Goal: Task Accomplishment & Management: Complete application form

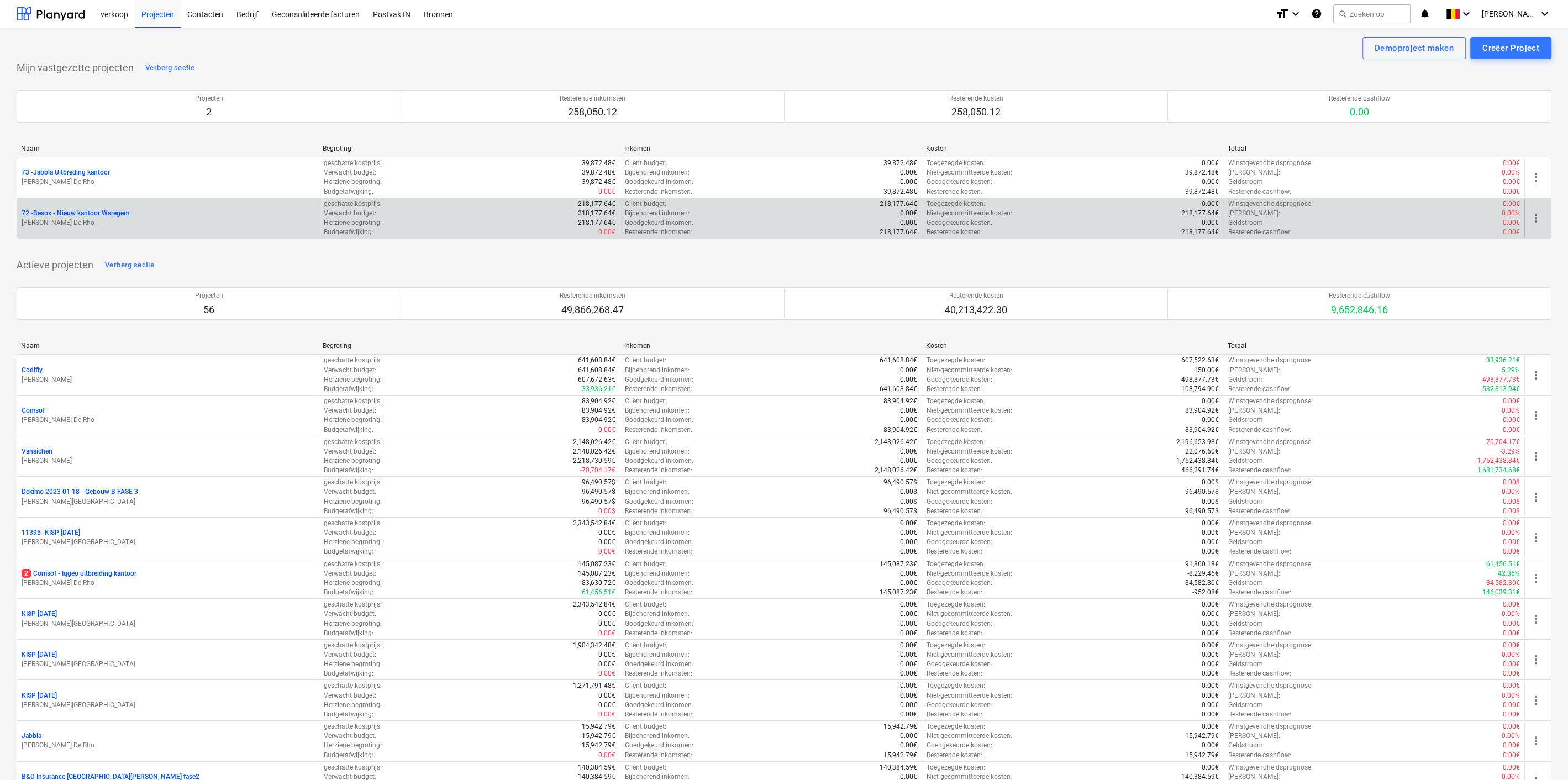
click at [478, 227] on div "Budgetafwijking : 0.00€" at bounding box center [470, 232] width 292 height 9
click at [32, 219] on p "[PERSON_NAME] De Rho" at bounding box center [168, 223] width 293 height 9
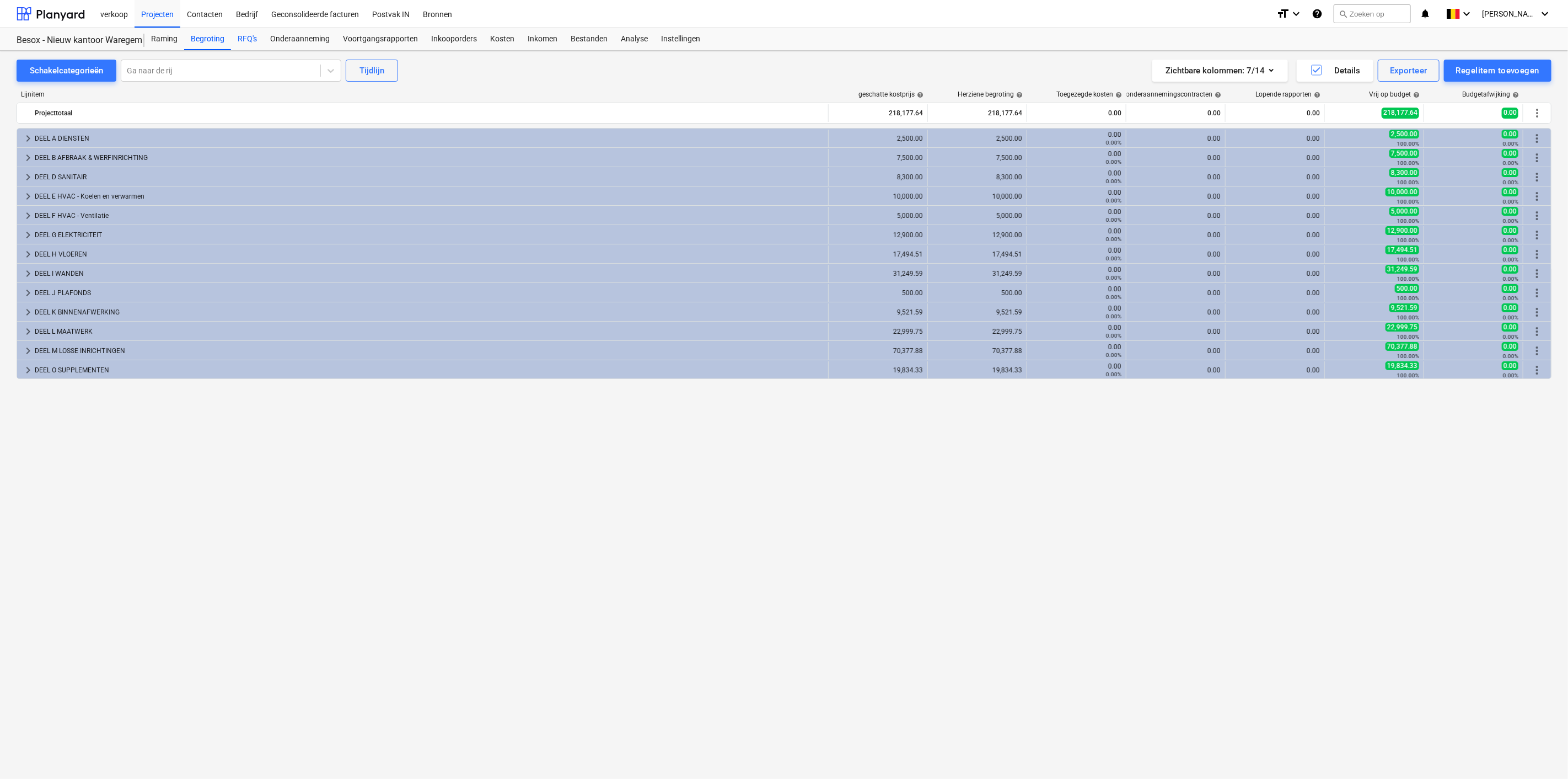
click at [245, 33] on div "RFQ's" at bounding box center [247, 39] width 32 height 22
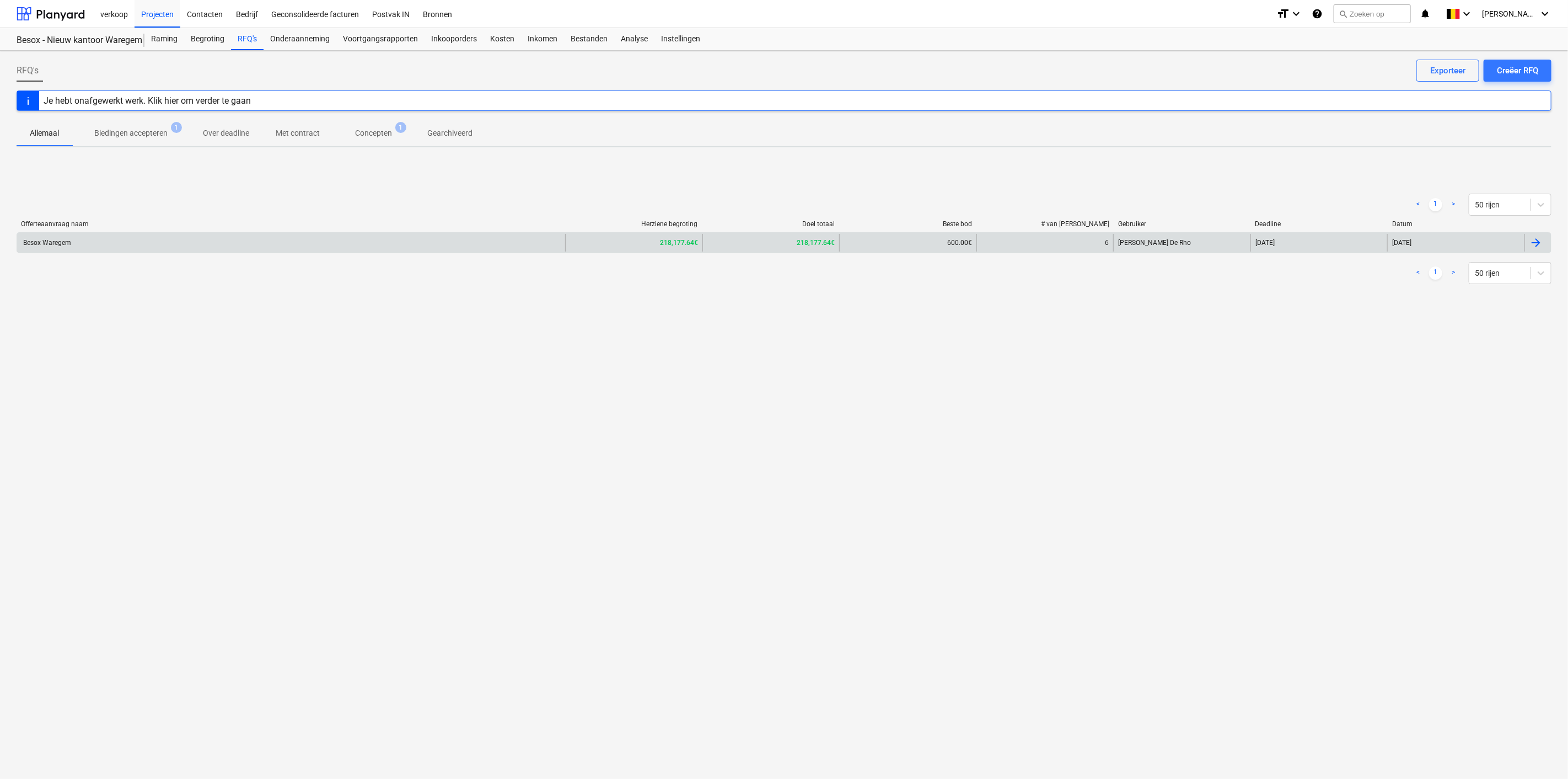
click at [212, 250] on div "Besox Waregem" at bounding box center [291, 242] width 548 height 18
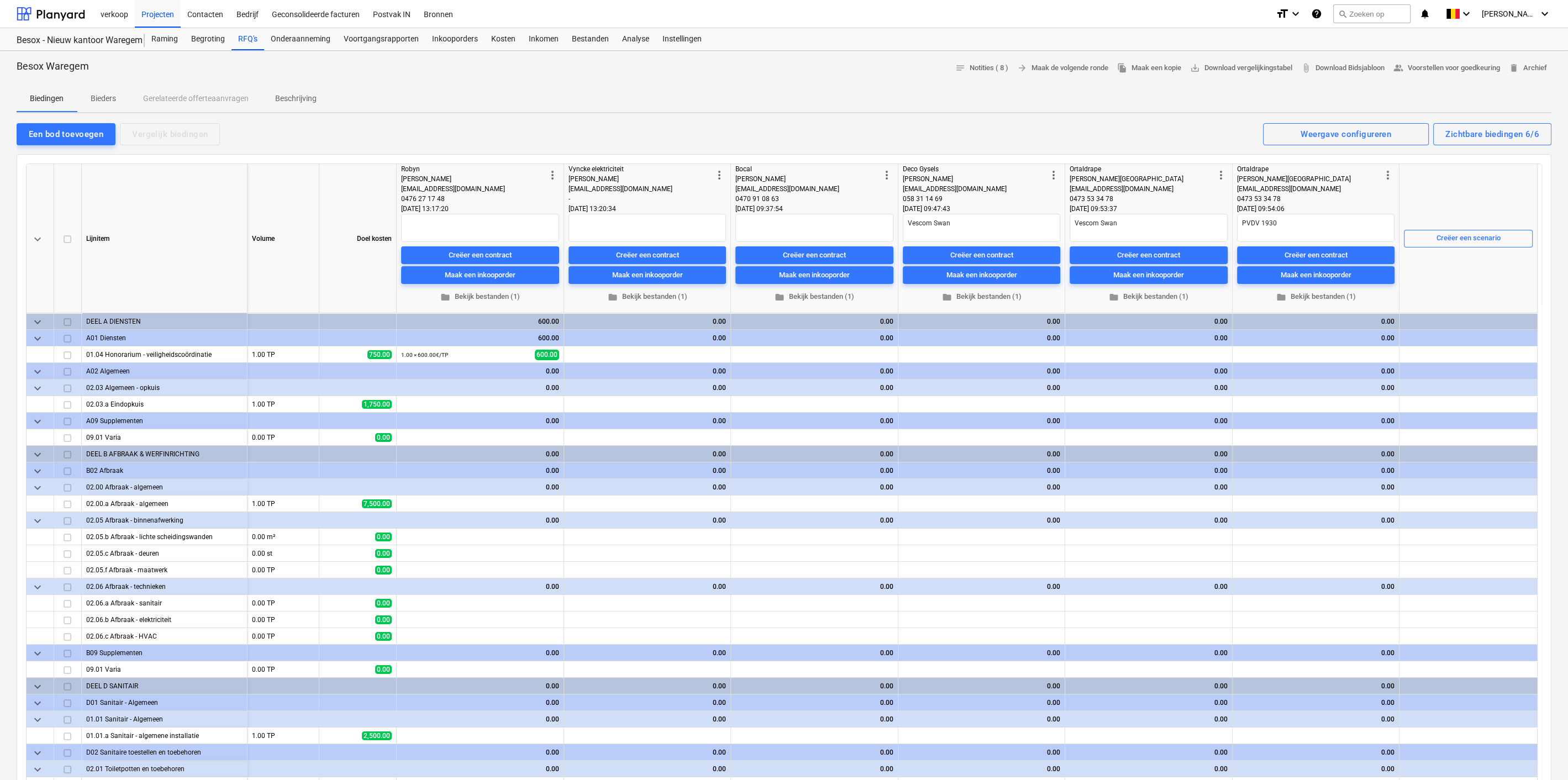
click at [492, 80] on div at bounding box center [784, 81] width 1534 height 9
click at [60, 128] on div "Een bod toevoegen" at bounding box center [66, 134] width 74 height 15
type textarea "x"
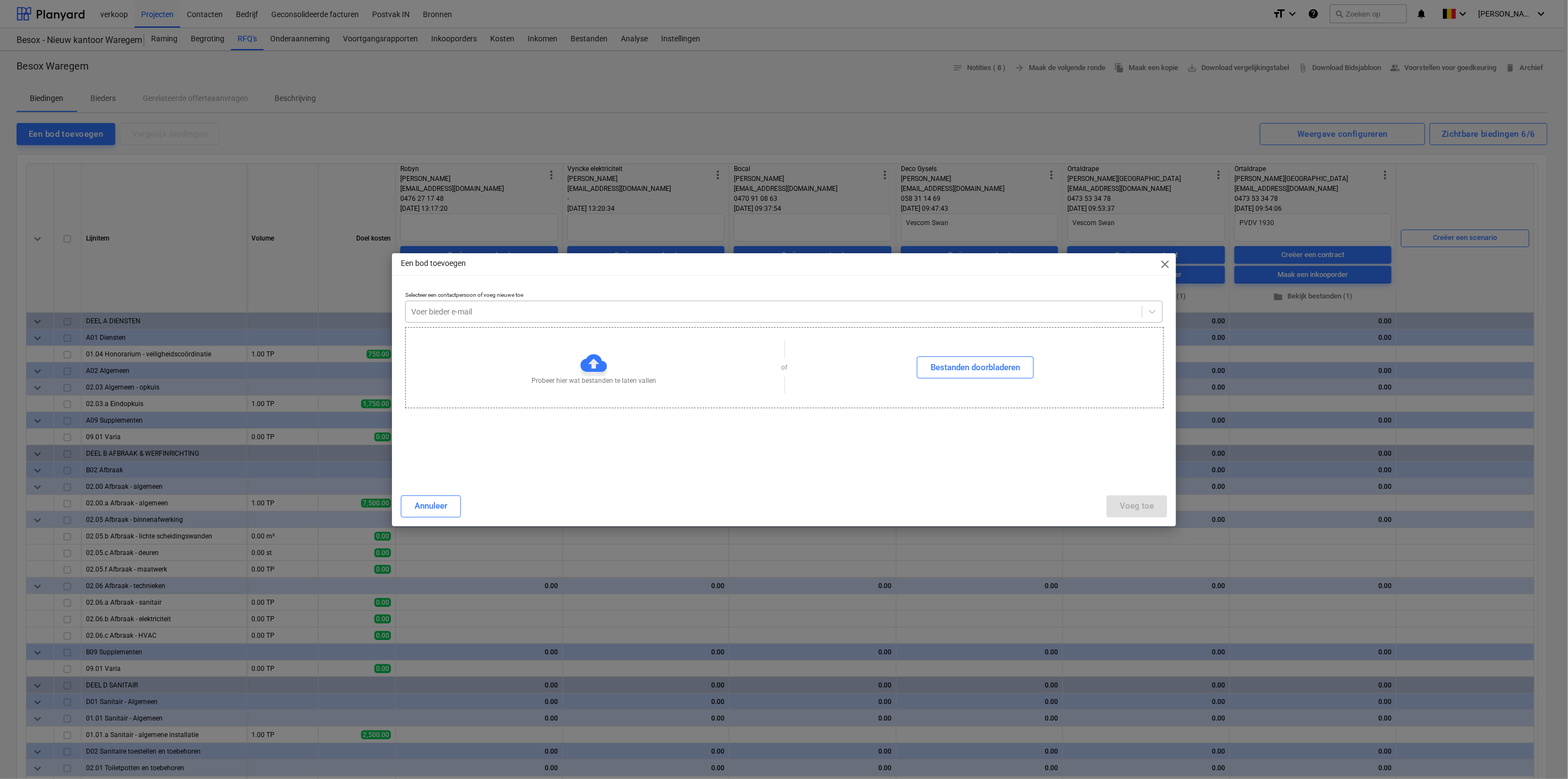
click at [558, 316] on div at bounding box center [774, 312] width 725 height 11
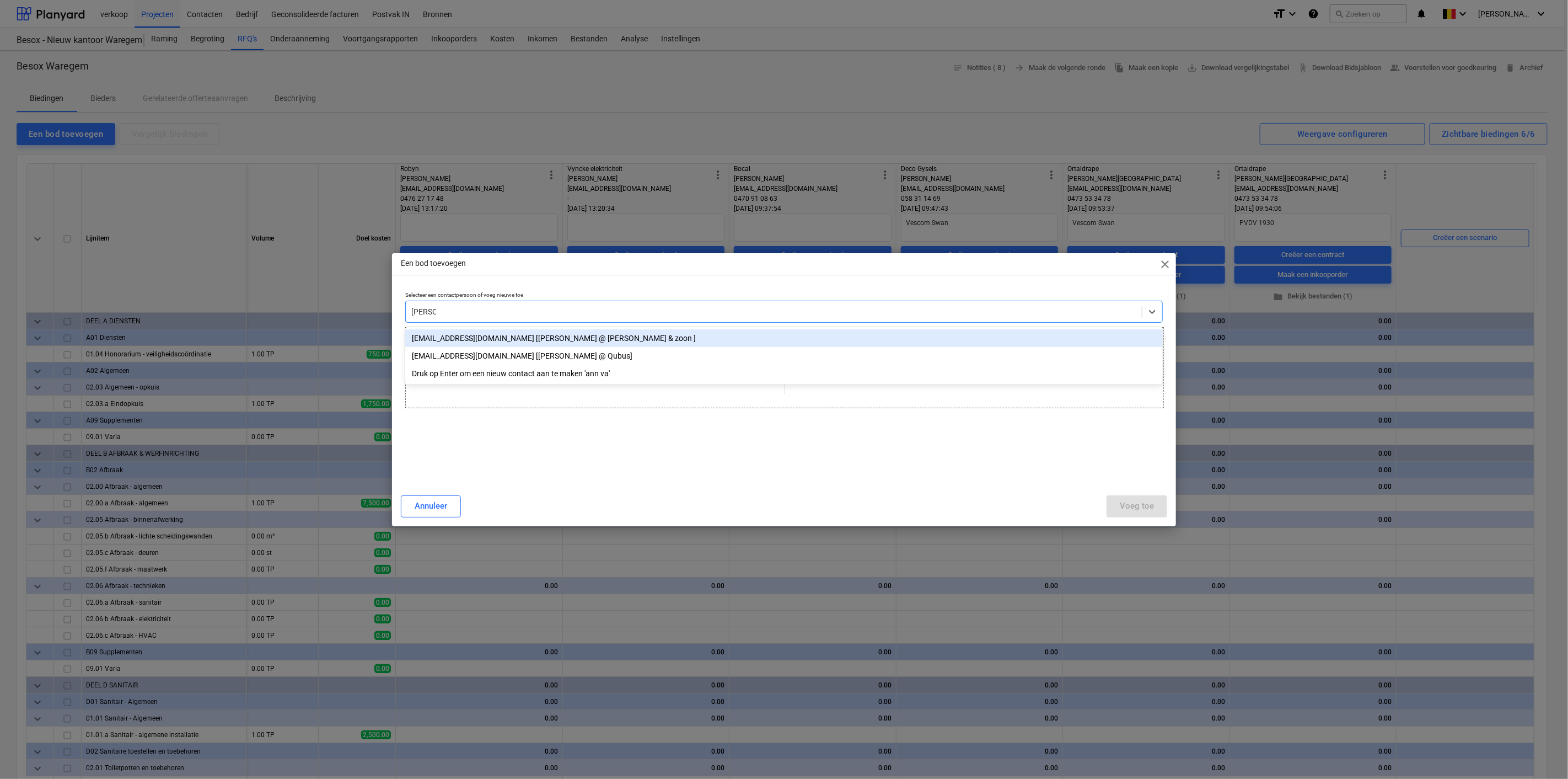
type input "[PERSON_NAME]"
click at [496, 333] on div "[EMAIL_ADDRESS][DOMAIN_NAME] [[PERSON_NAME] @ [PERSON_NAME] & zoon ]" at bounding box center [784, 338] width 758 height 18
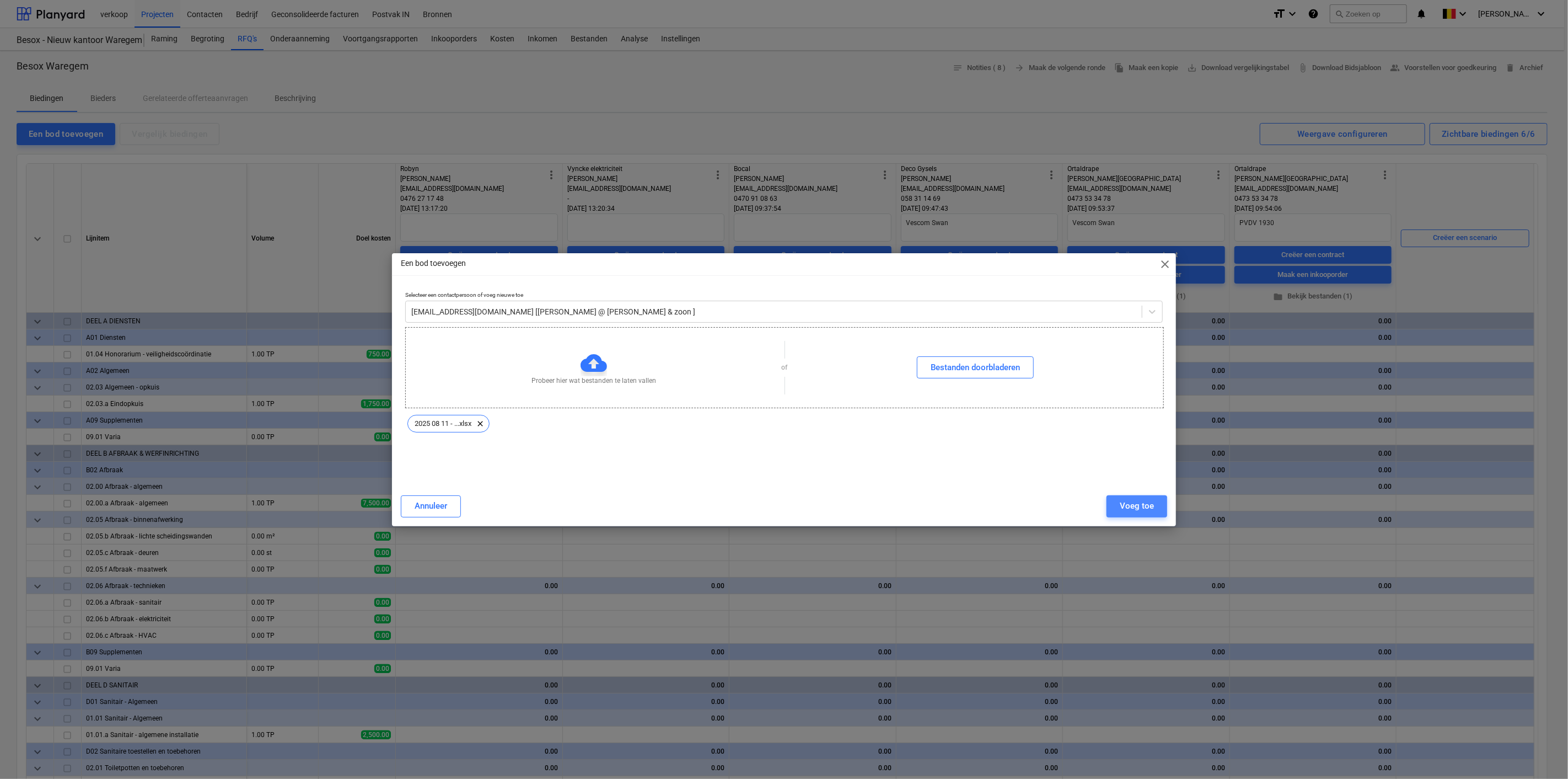
click at [1127, 510] on div "Voeg toe" at bounding box center [1137, 506] width 34 height 15
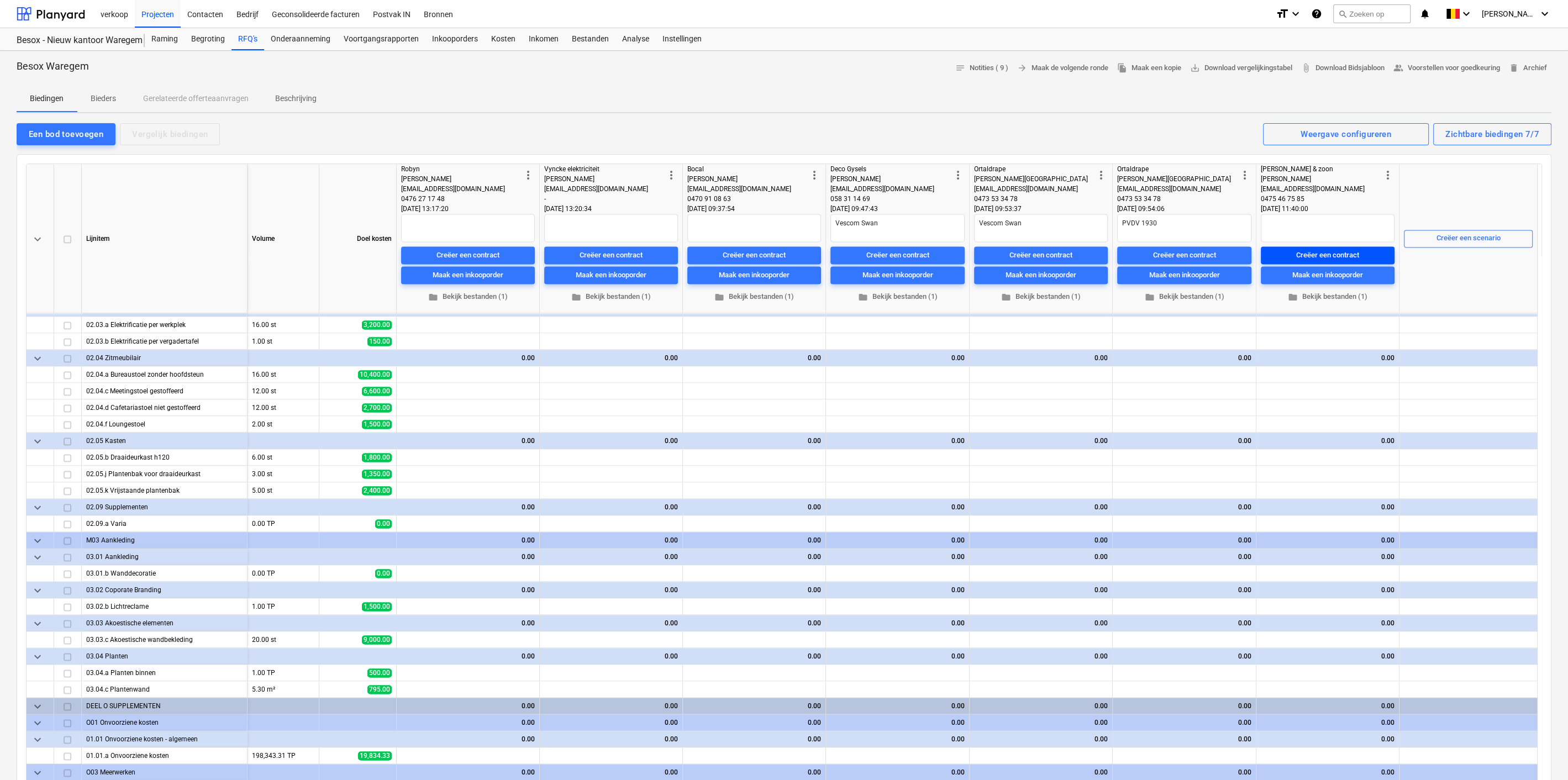
scroll to position [2713, 0]
click at [1316, 236] on textarea at bounding box center [1327, 228] width 134 height 28
type textarea "x"
type textarea "E"
type textarea "x"
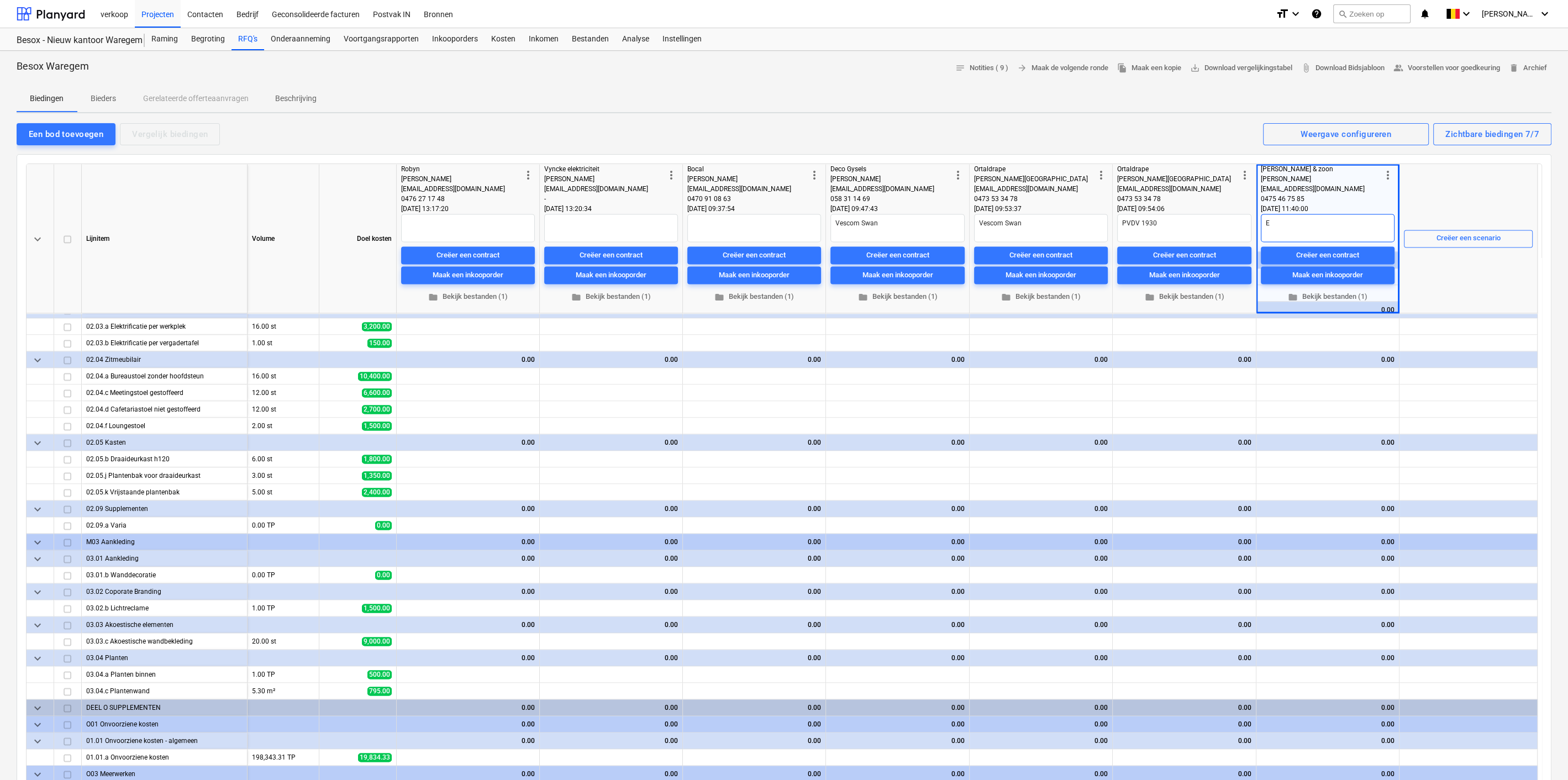
type textarea "Ex"
type textarea "x"
type textarea "Exc"
type textarea "x"
type textarea "Excl"
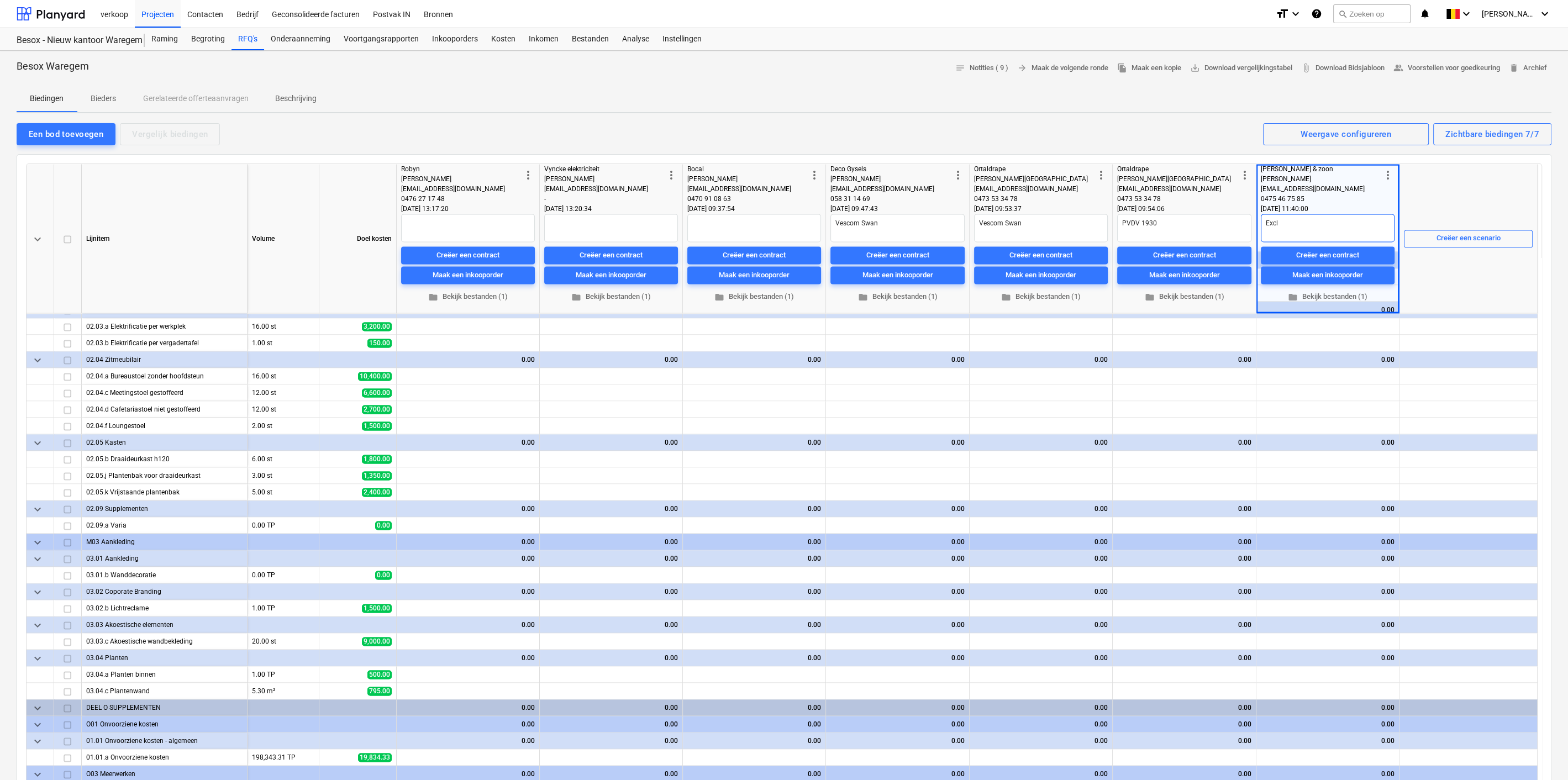
type textarea "x"
type textarea "Exclu"
type textarea "x"
type textarea "Exclus"
type textarea "x"
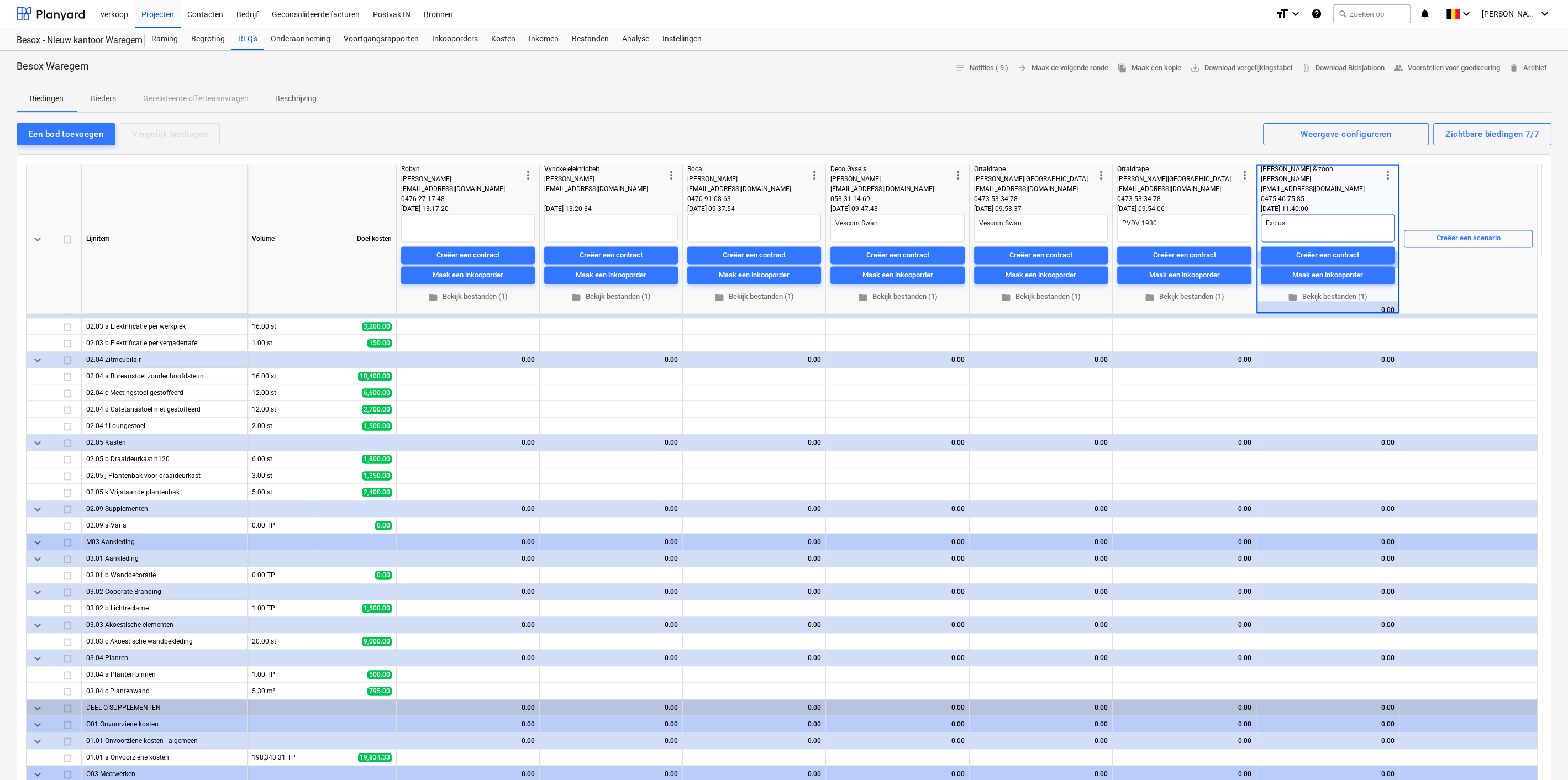
type textarea "Exclusi"
type textarea "x"
type textarea "Exclusie"
type textarea "x"
type textarea "Exclusief"
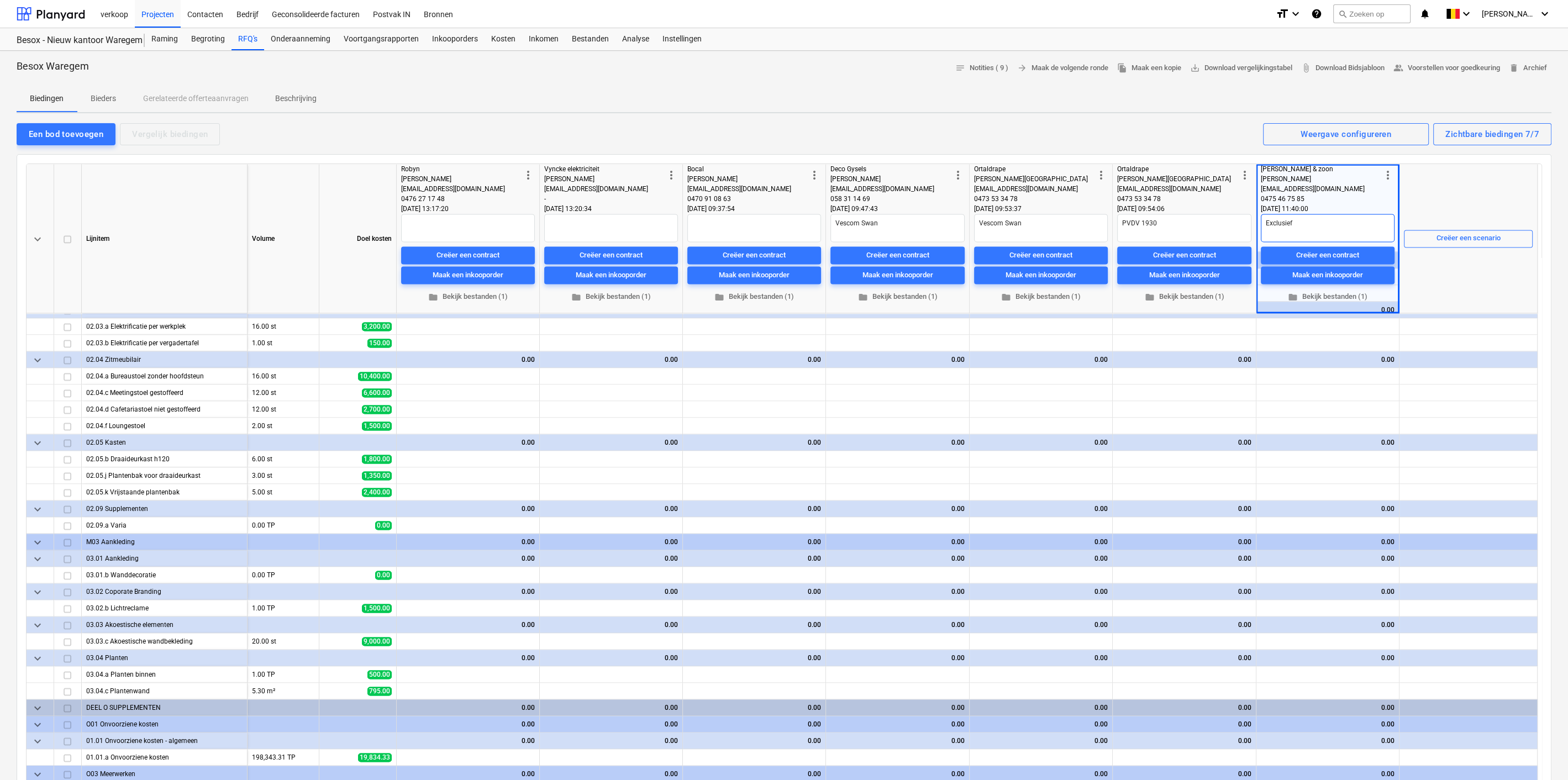
type textarea "x"
type textarea "Exclusief"
type textarea "x"
type textarea "Exclusief p"
type textarea "x"
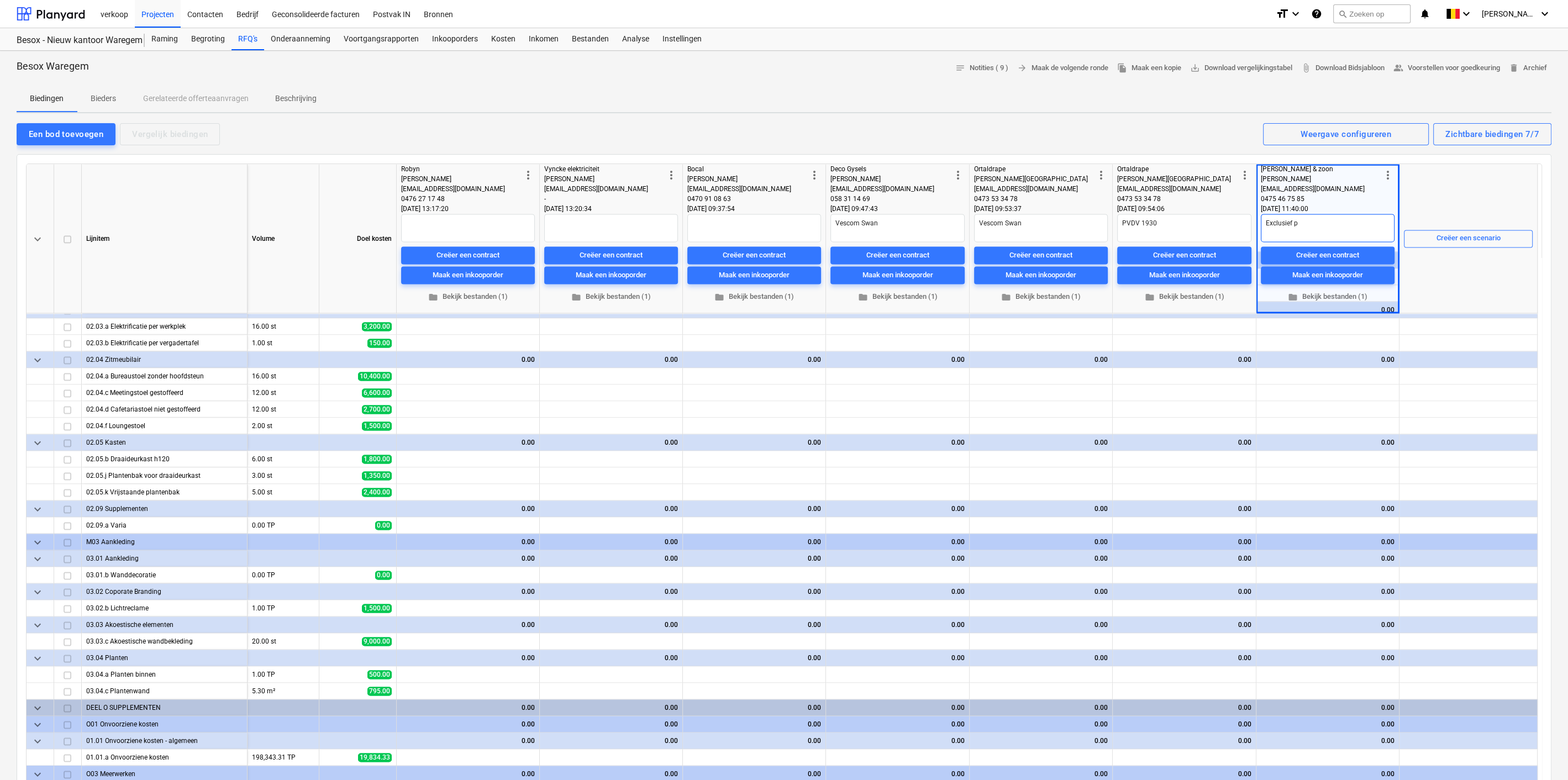
type textarea "Exclusief pl"
type textarea "x"
type textarea "Exclusief pli"
type textarea "x"
type textarea "Exclusief plin"
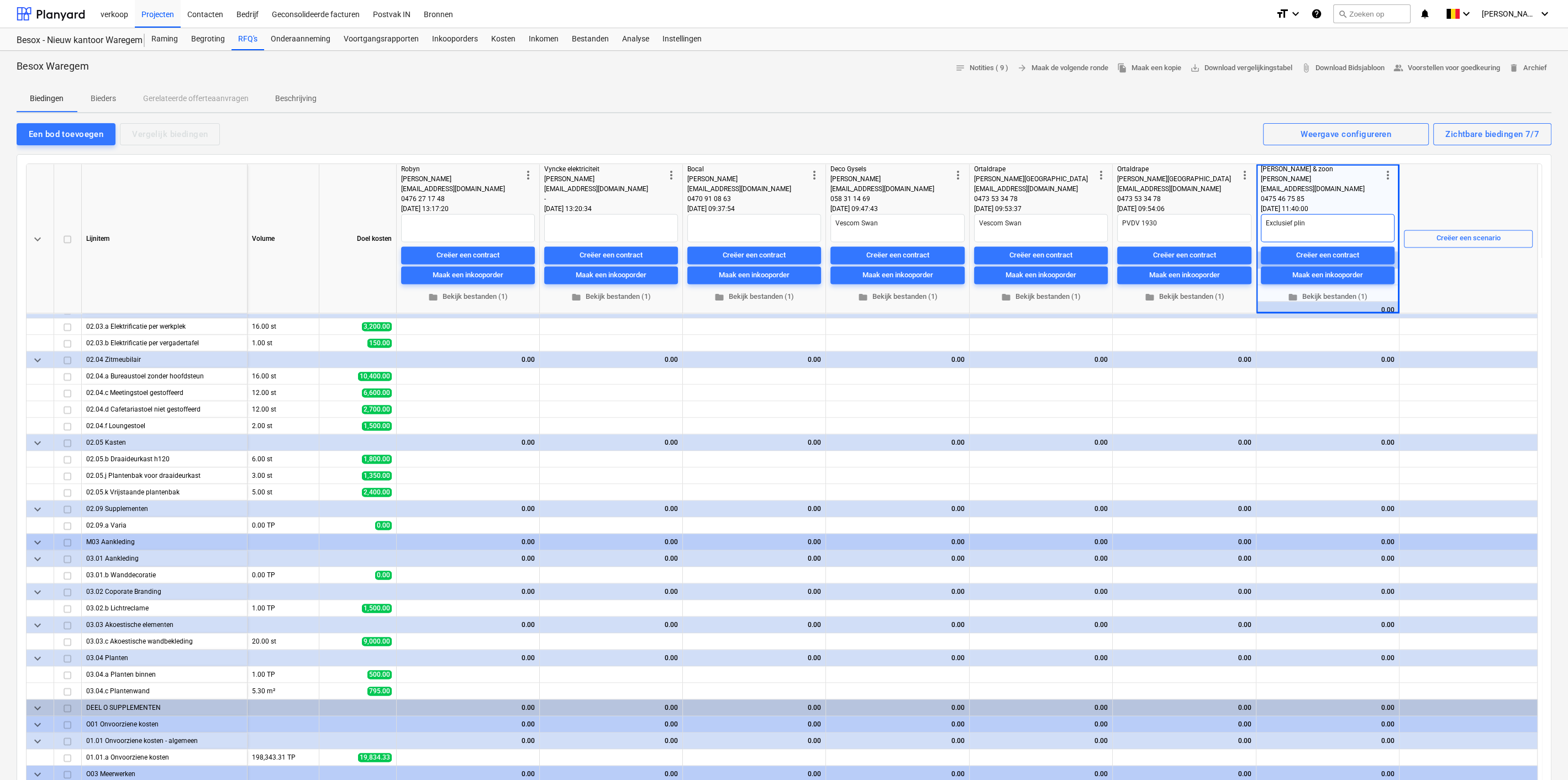
type textarea "x"
type textarea "Exclusief plint"
type textarea "x"
type textarea "Exclusief plinten"
type textarea "x"
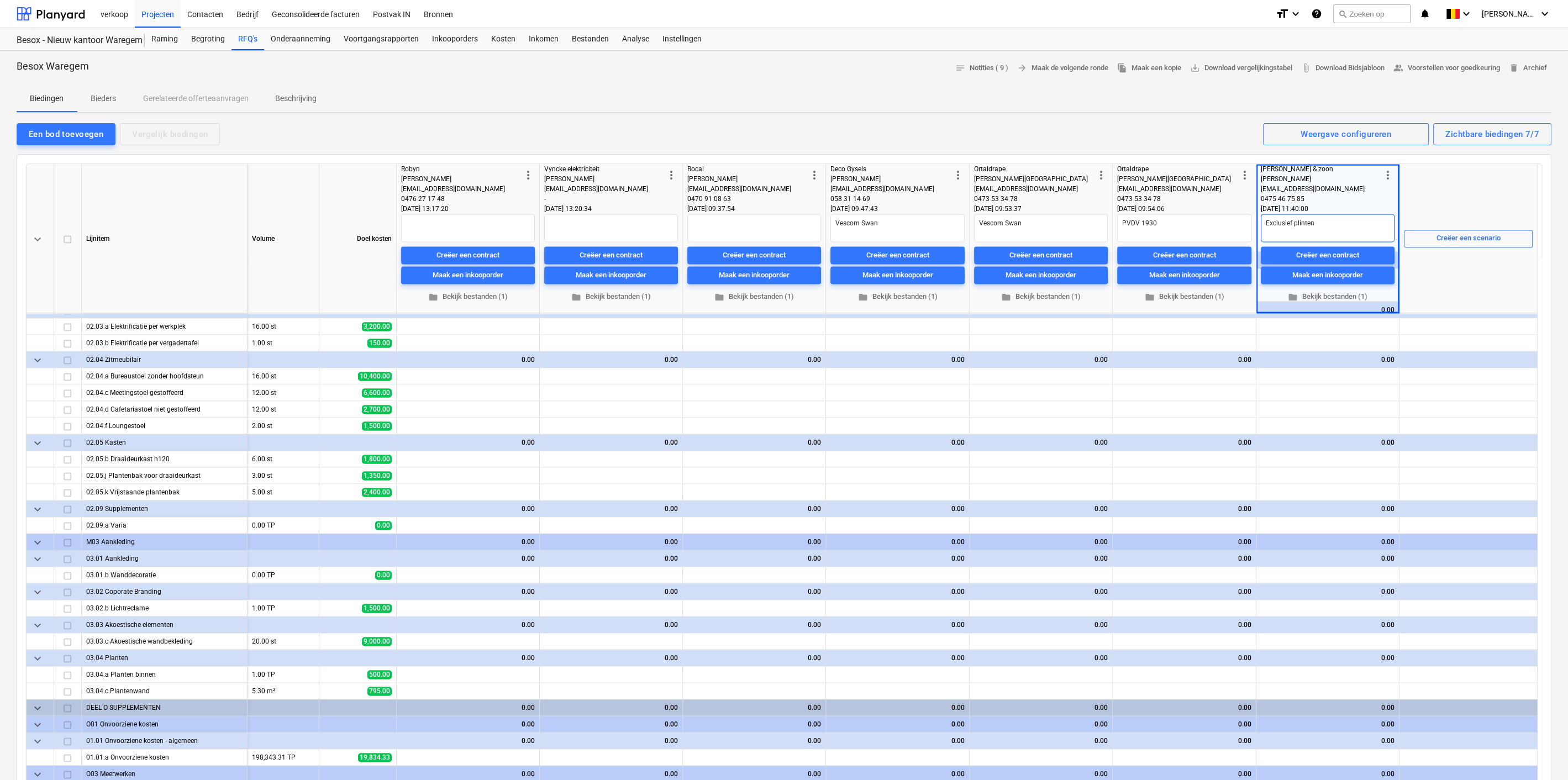
type textarea "Exclusief plinte"
type textarea "x"
type textarea "Exclusief plint"
type textarea "x"
type textarea "Exclusief plin"
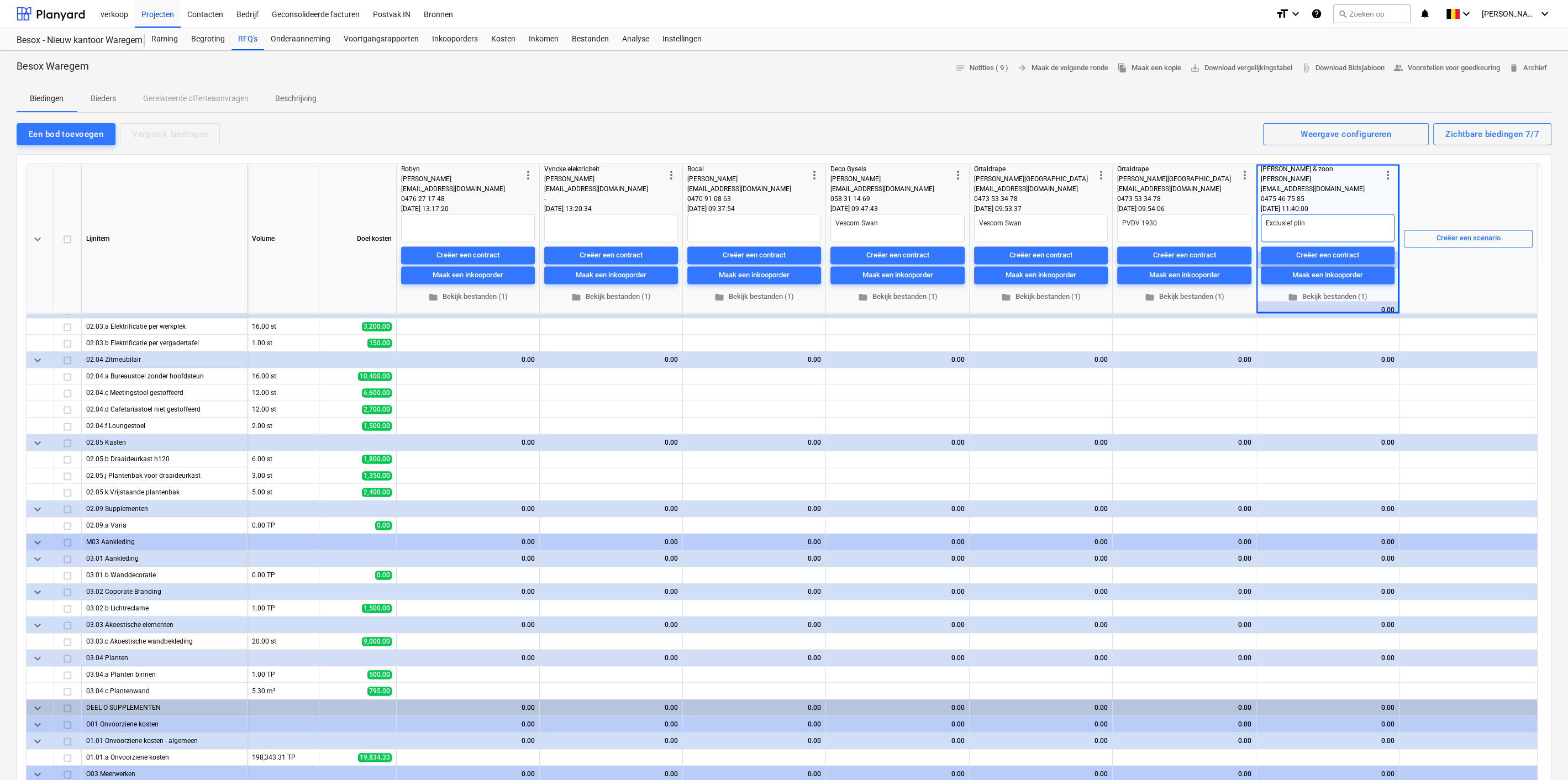
type textarea "x"
type textarea "Exclusief pli"
type textarea "x"
type textarea "Exclusief pl"
type textarea "x"
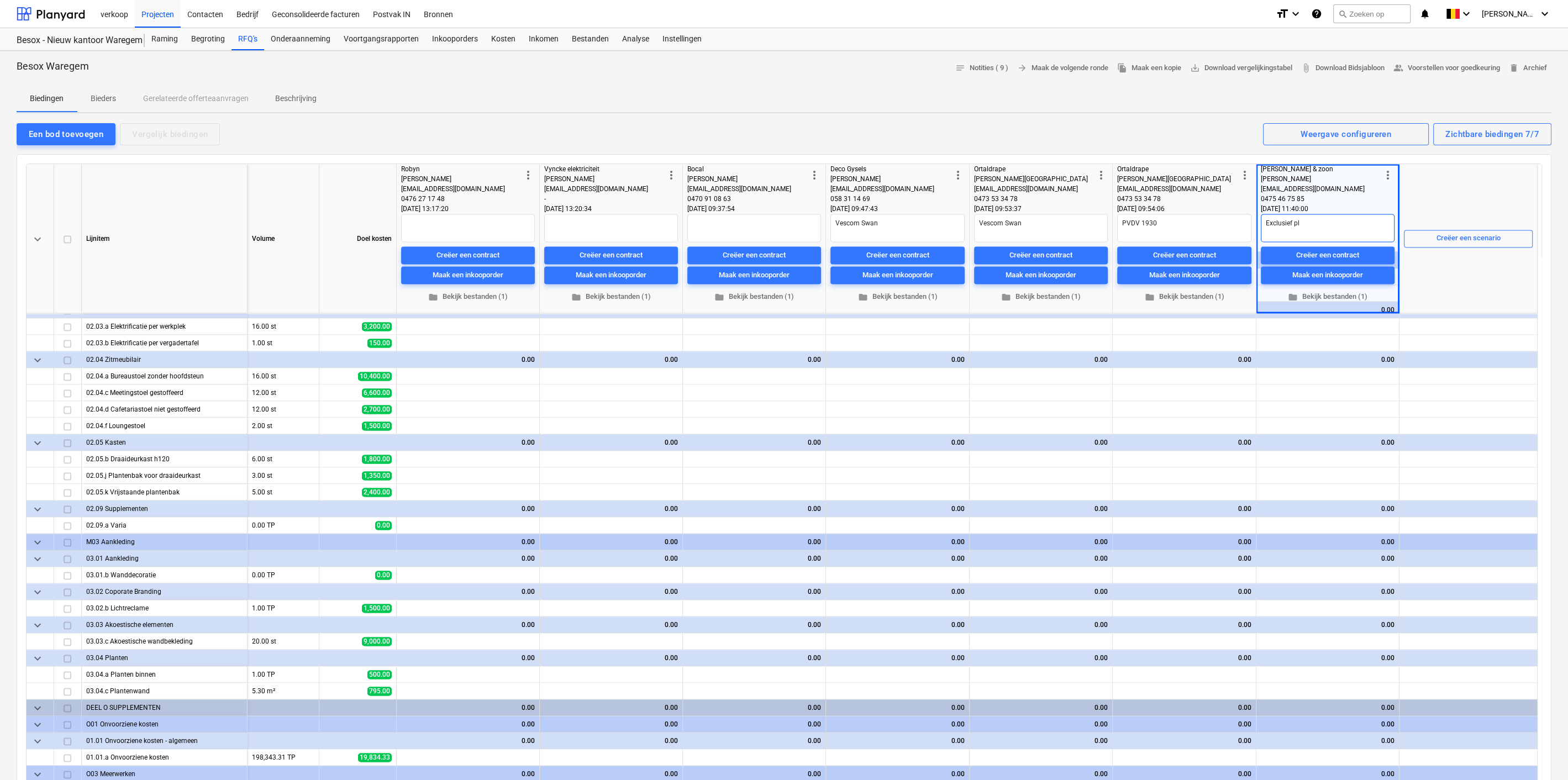
type textarea "Exclusief p"
type textarea "x"
type textarea "Exclusief"
type textarea "x"
type textarea "Exclusief l"
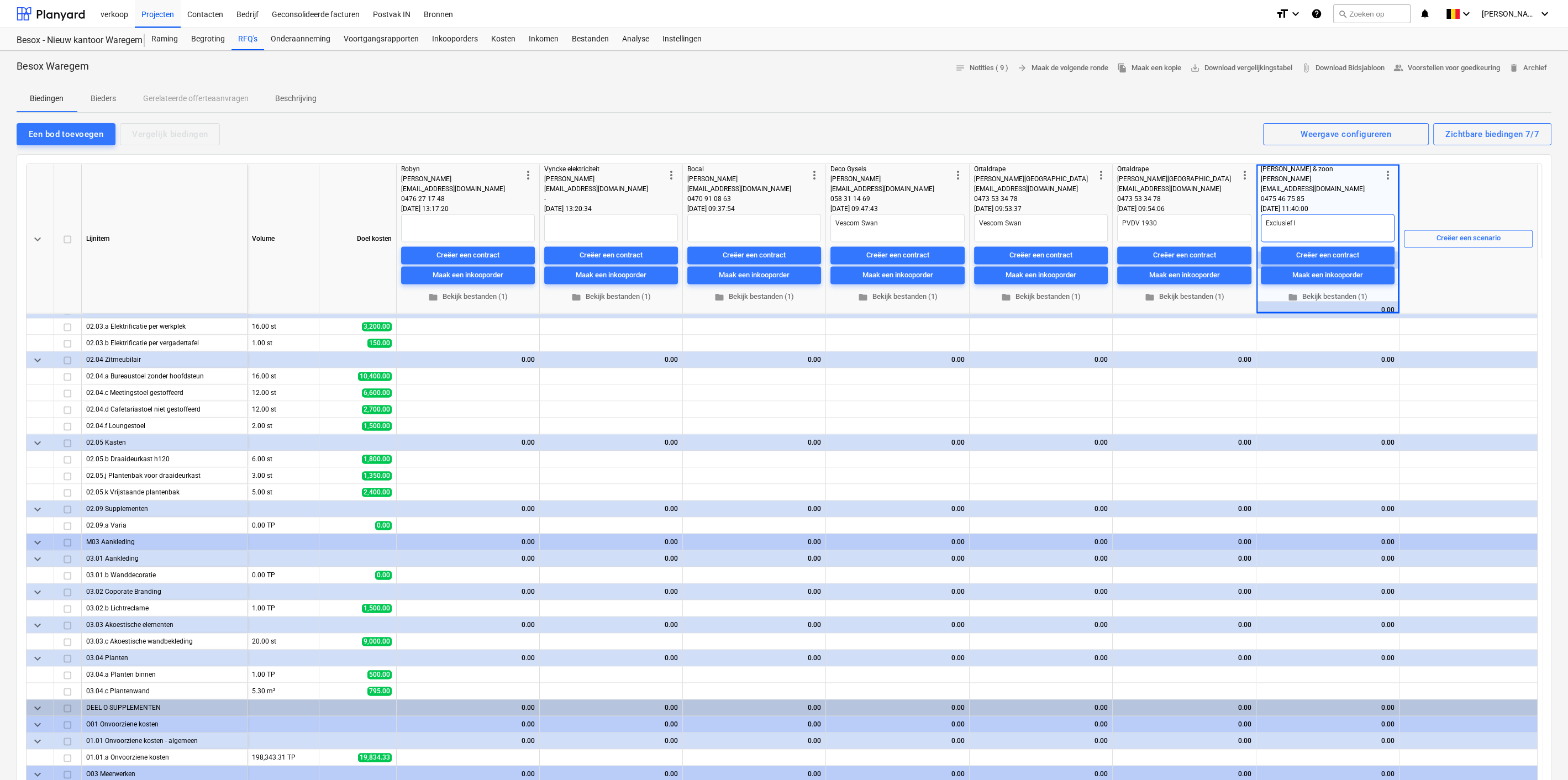
type textarea "x"
type textarea "Exclusief le"
type textarea "x"
type textarea "Exclusief lev"
type textarea "x"
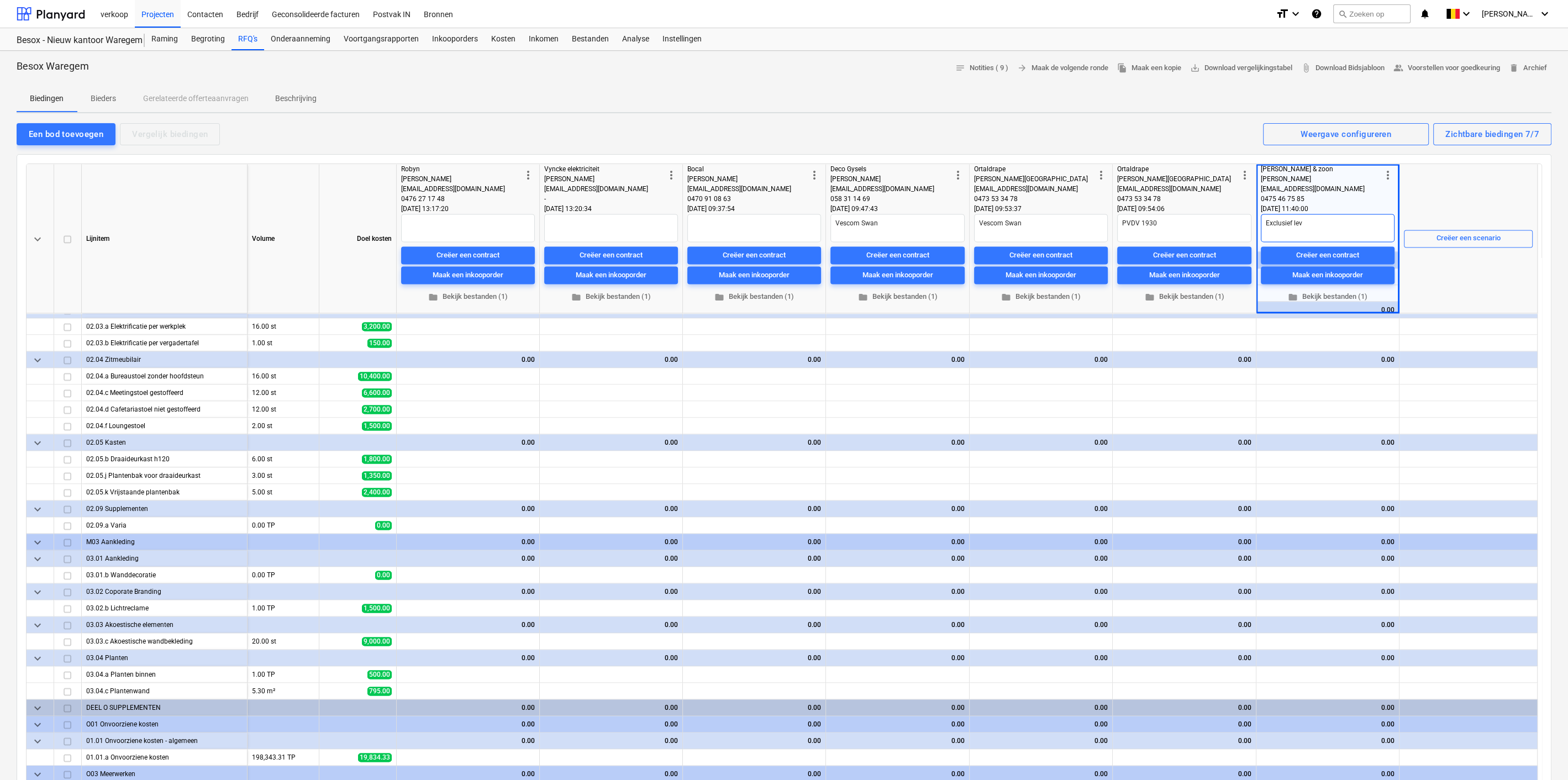
type textarea "Exclusief leve"
type textarea "x"
type textarea "Exclusief levere"
type textarea "x"
type textarea "Exclusief leveren"
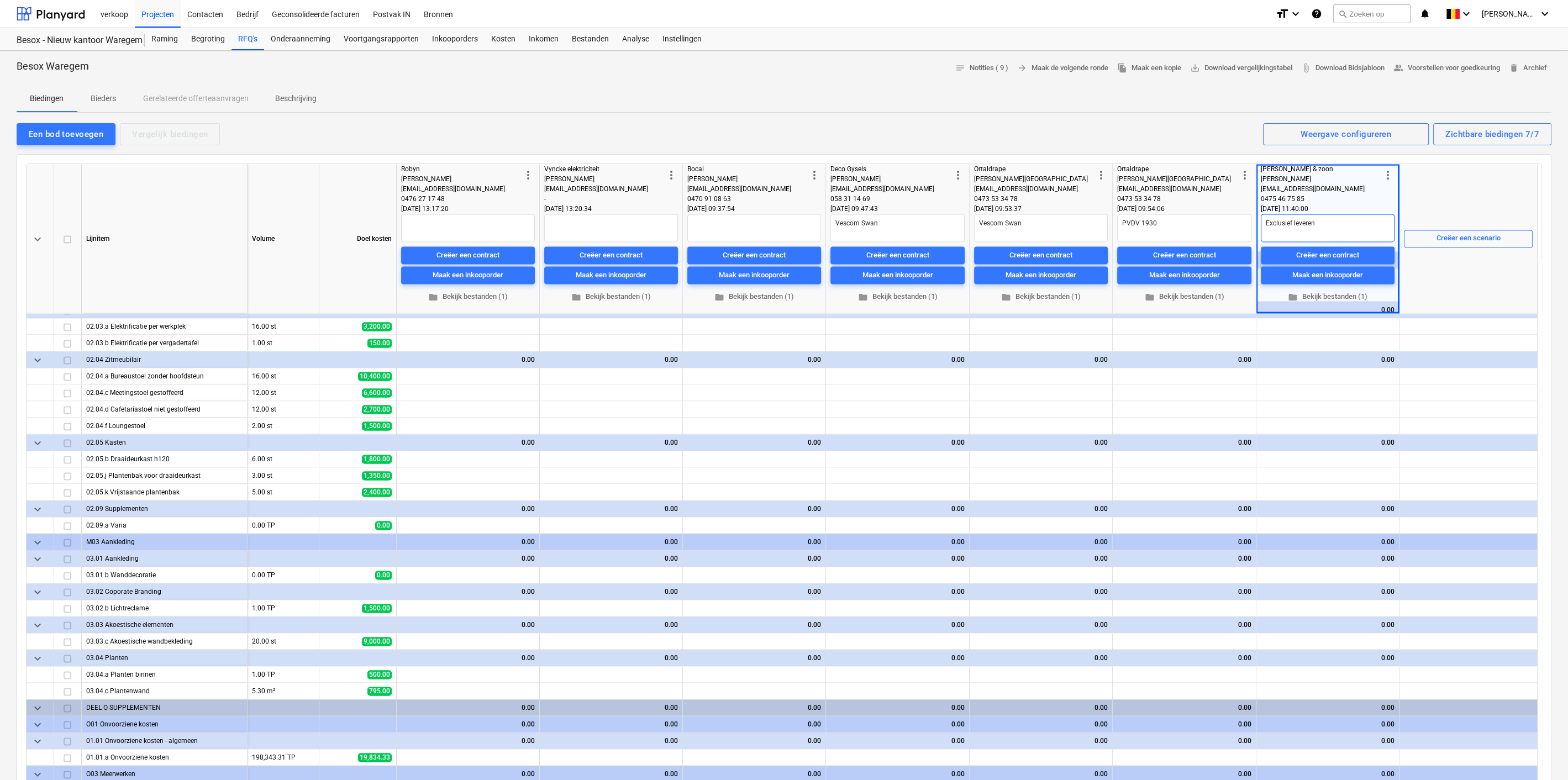
type textarea "x"
type textarea "Exclusief leveren"
type textarea "x"
type textarea "Exclusief leveren e"
type textarea "x"
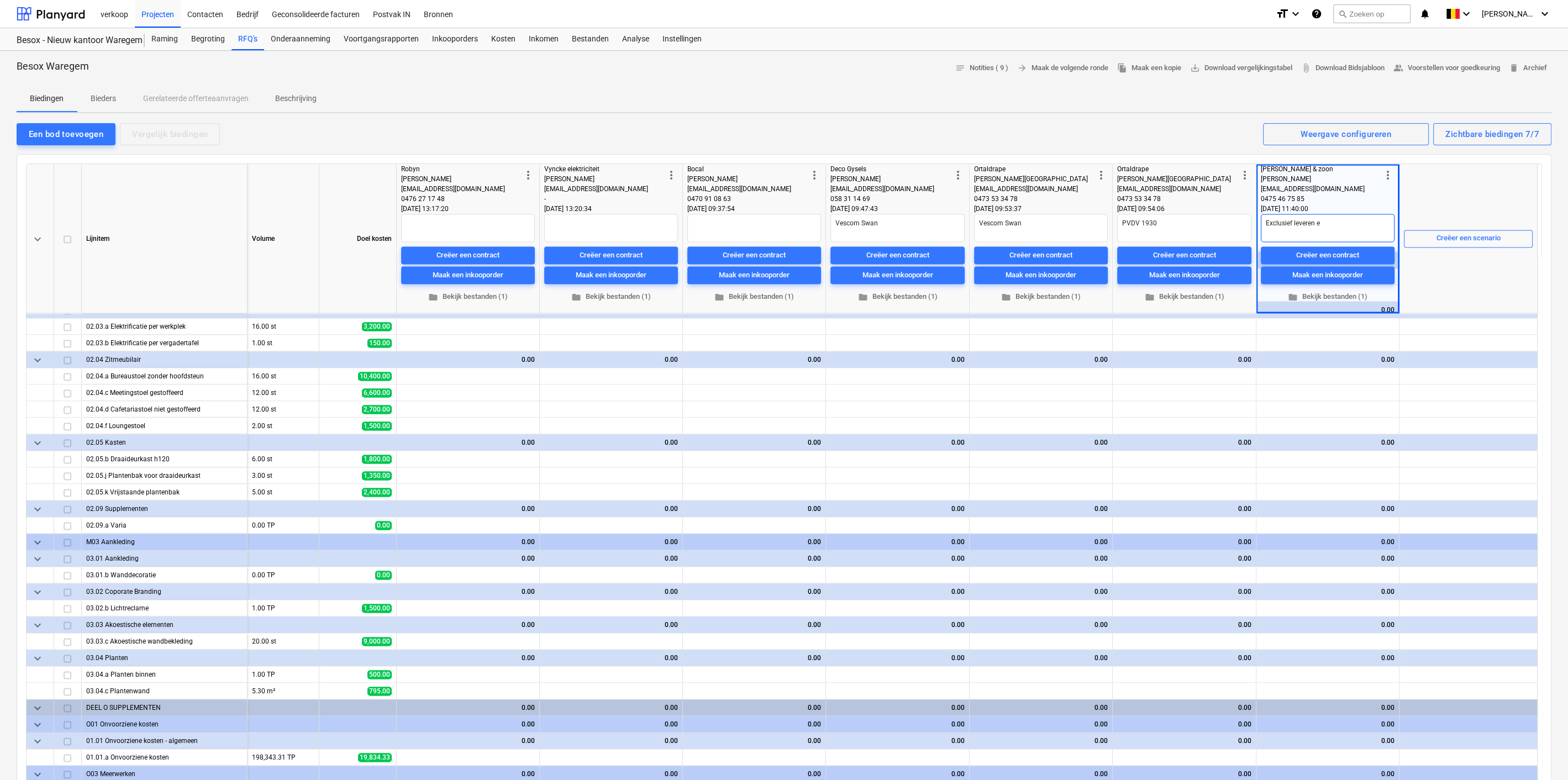
type textarea "Exclusief leveren e"
type textarea "x"
type textarea "Exclusief leveren e p"
type textarea "x"
type textarea "Exclusief leveren e pl"
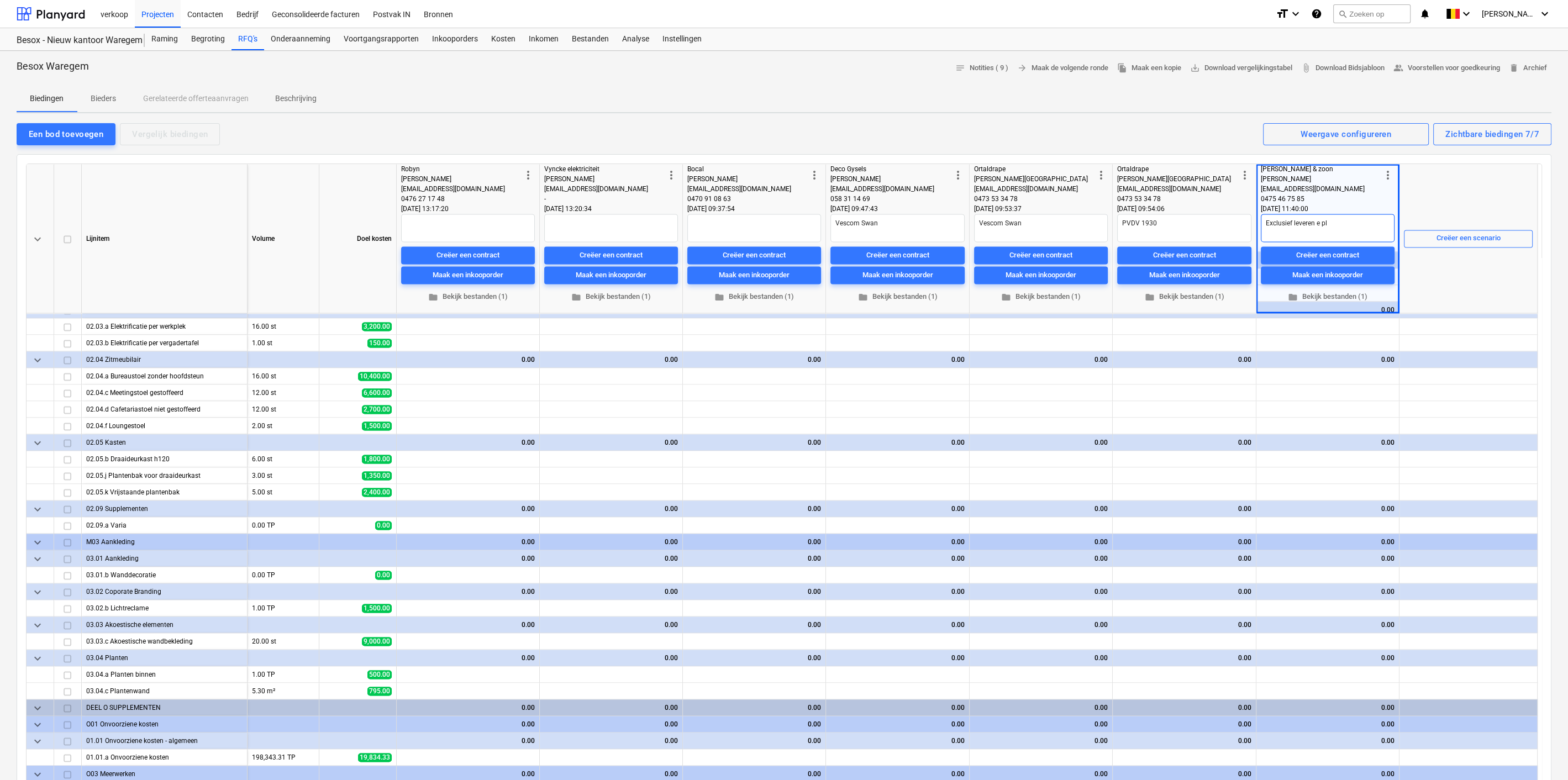
type textarea "x"
type textarea "Exclusief leveren e p"
type textarea "x"
type textarea "Exclusief leveren e"
type textarea "x"
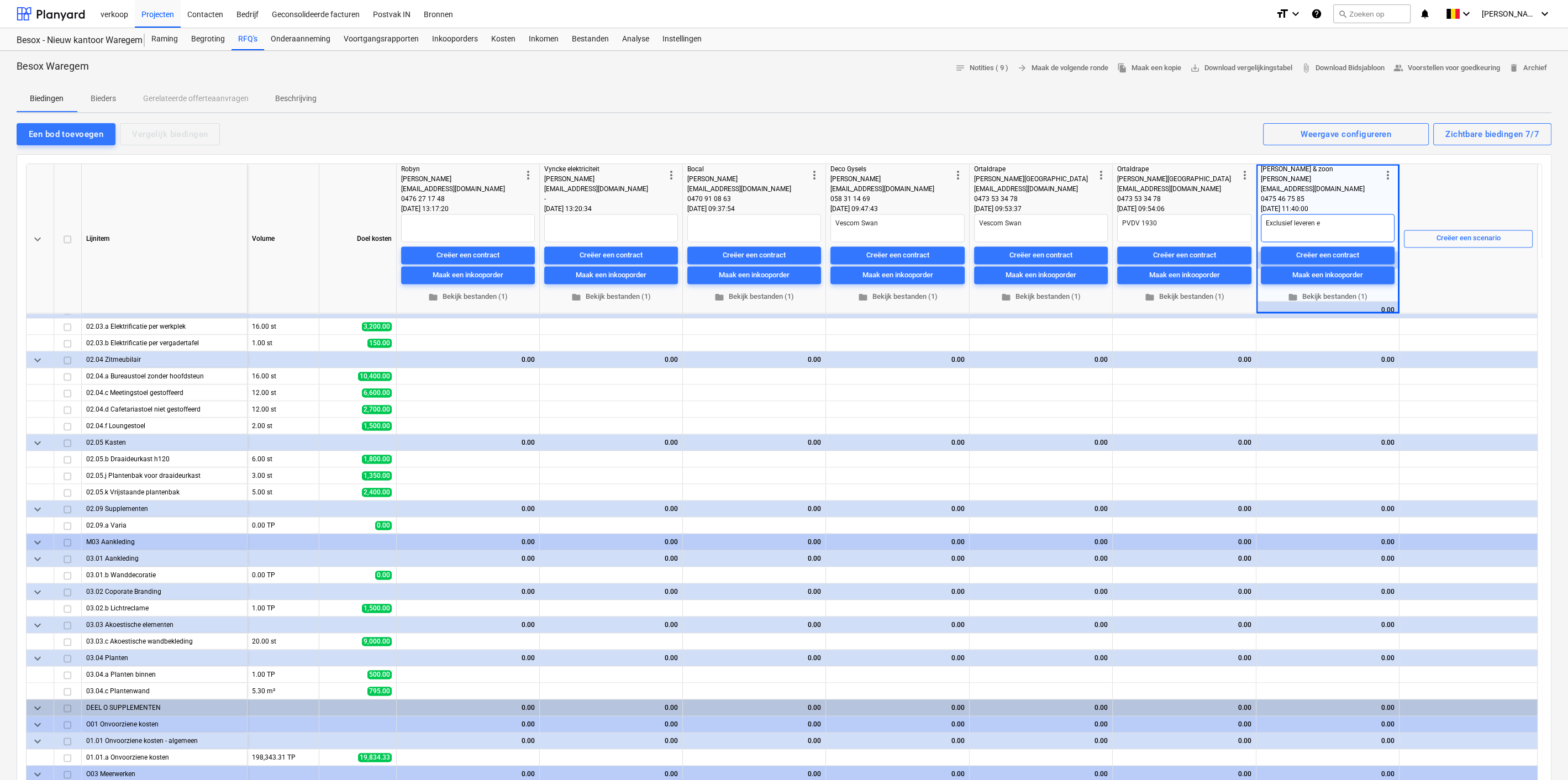
type textarea "Exclusief leveren e"
type textarea "x"
type textarea "Exclusief leveren en"
type textarea "x"
type textarea "Exclusief leveren en"
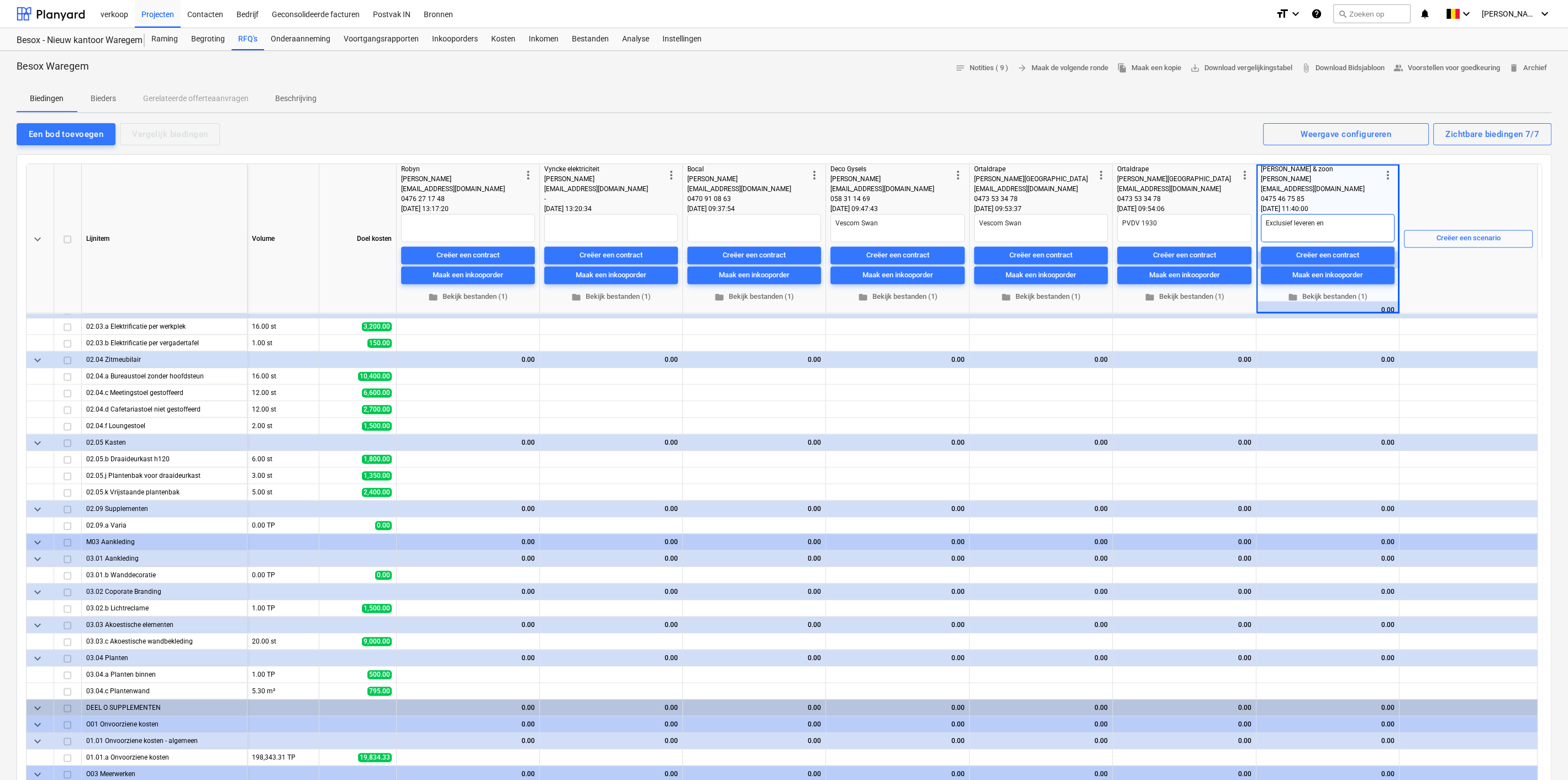
type textarea "x"
type textarea "Exclusief leveren en p"
type textarea "x"
type textarea "Exclusief leveren en pl"
type textarea "x"
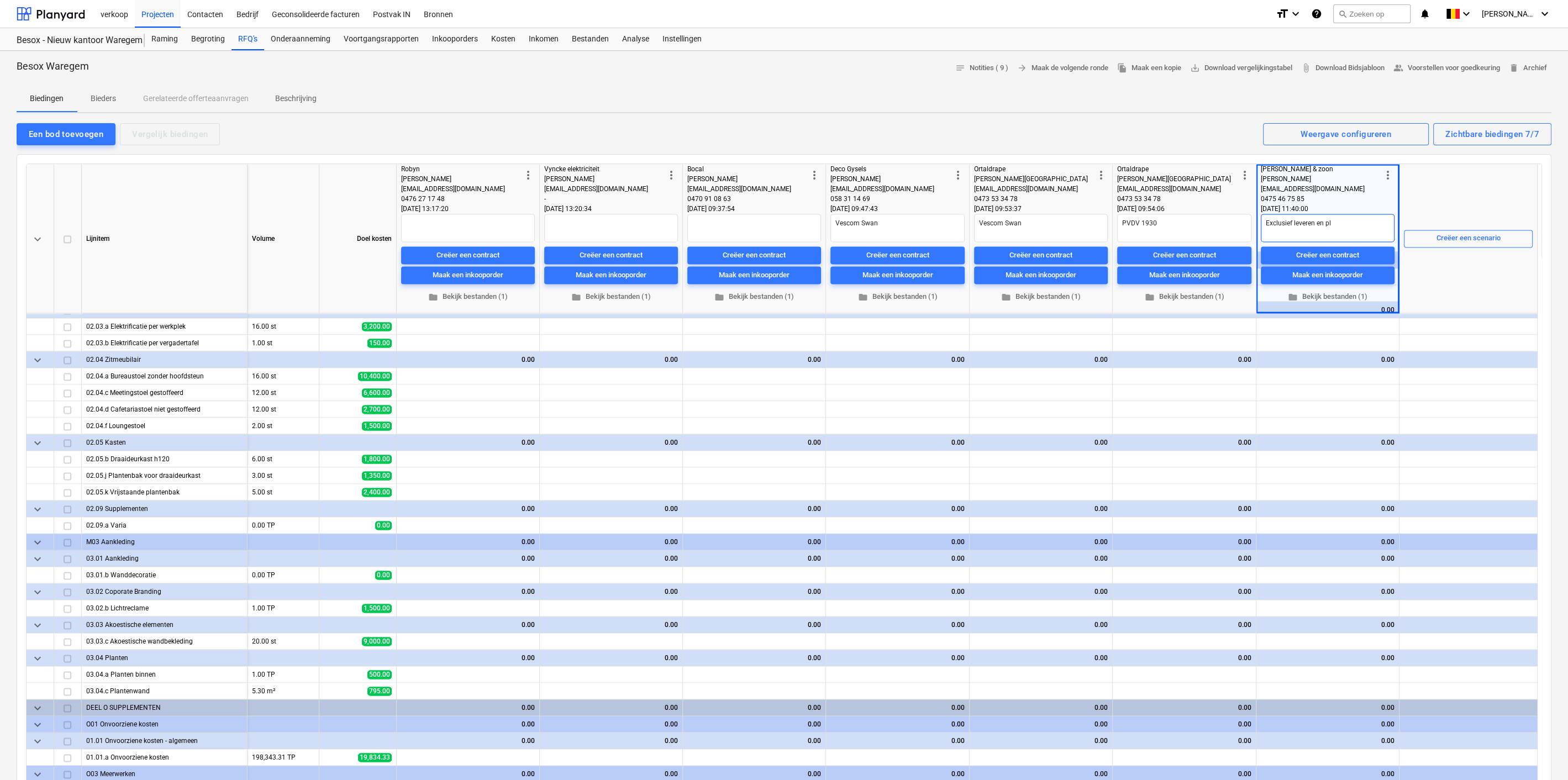
type textarea "Exclusief leveren en pla"
type textarea "x"
type textarea "Exclusief leveren en plaa"
type textarea "x"
type textarea "Exclusief leveren en plaat"
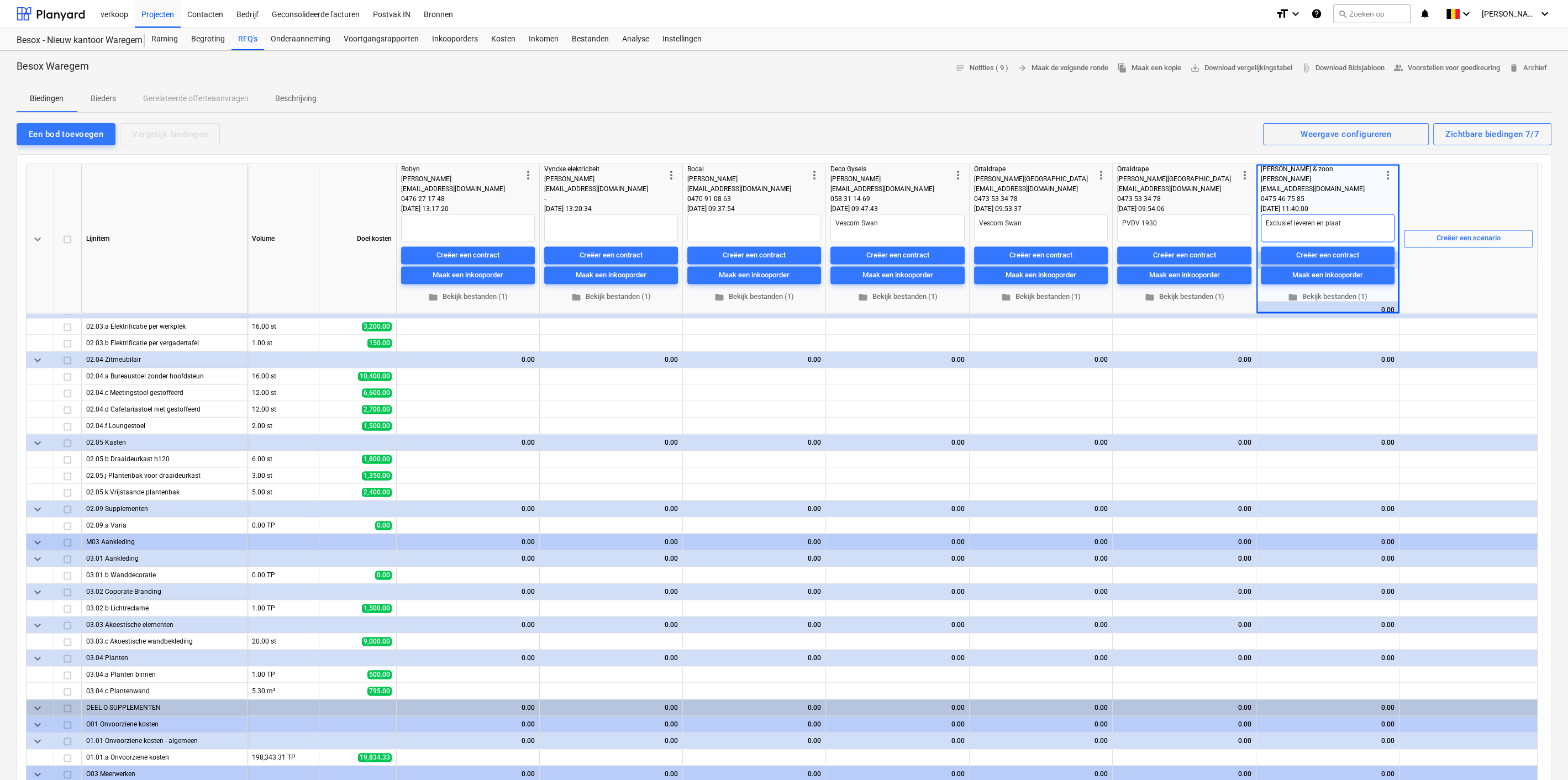
type textarea "x"
type textarea "Exclusief leveren en plaats"
type textarea "x"
type textarea "Exclusief leveren en plaatse"
type textarea "x"
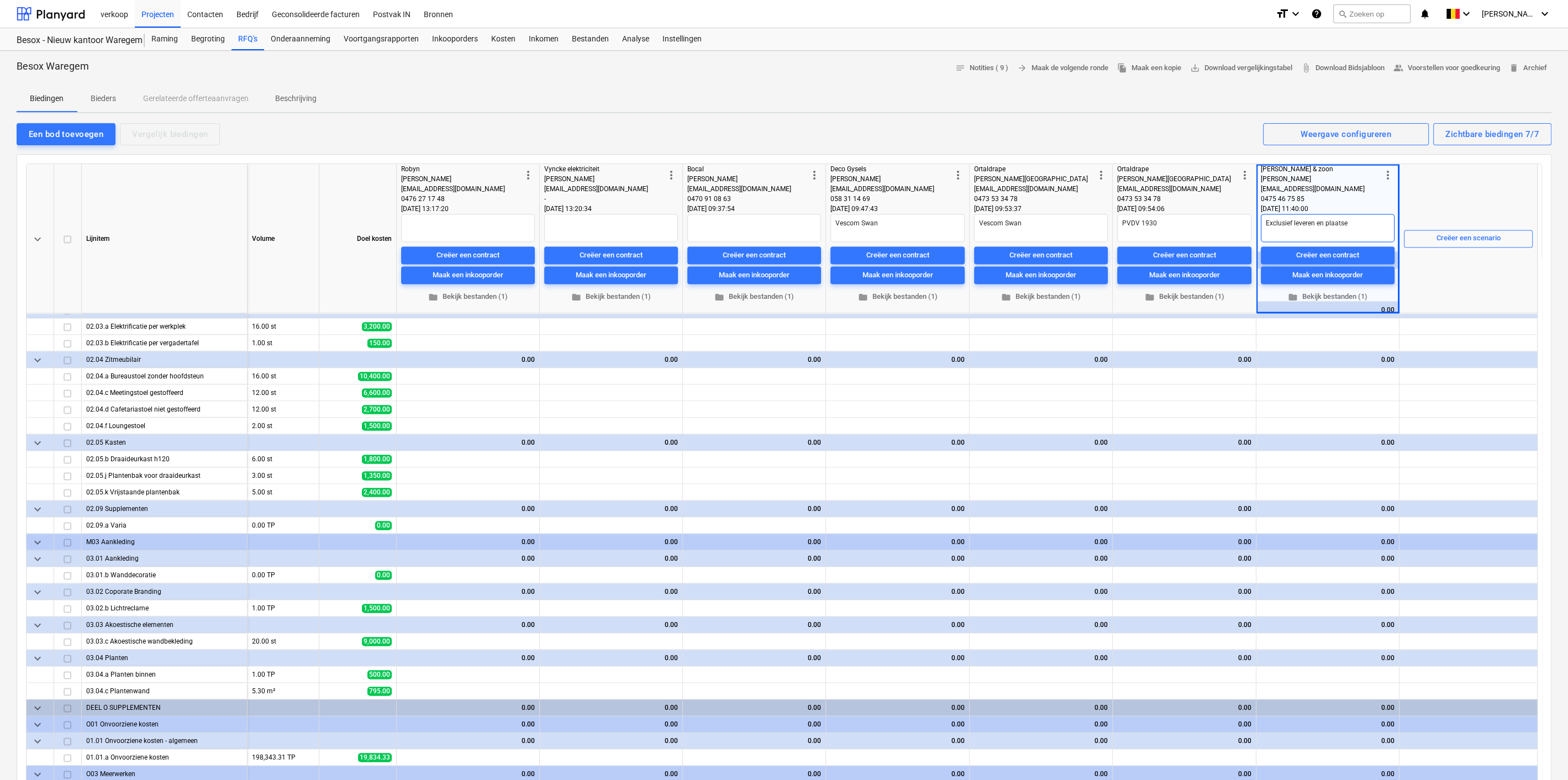
type textarea "Exclusief leveren en plaatsen"
type textarea "x"
type textarea "Exclusief leveren en plaatsen"
type textarea "x"
type textarea "Exclusief leveren en plaatsen p"
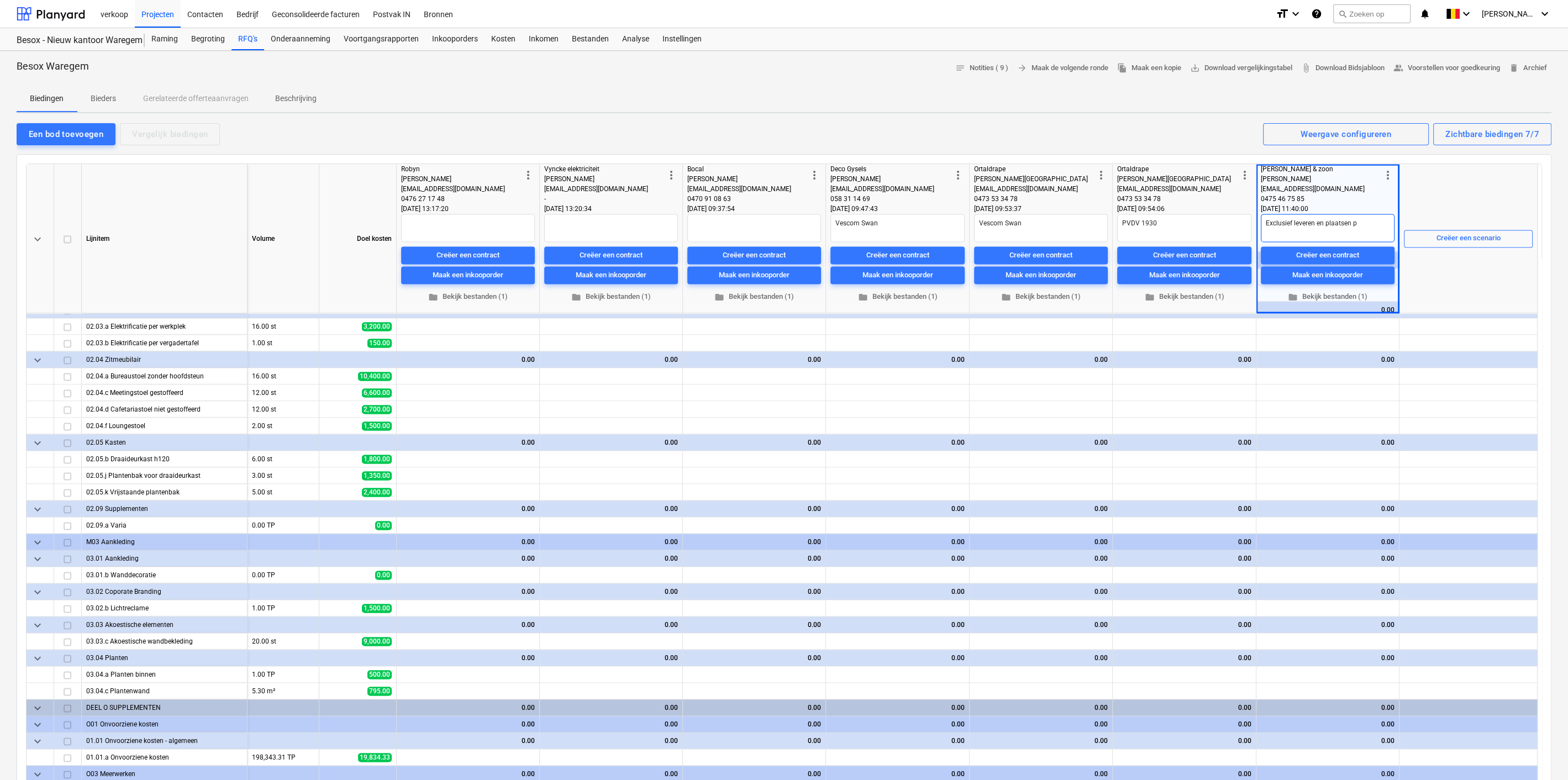
type textarea "x"
type textarea "Exclusief leveren en plaatsen pl"
type textarea "x"
type textarea "Exclusief leveren en plaatsen pli"
type textarea "x"
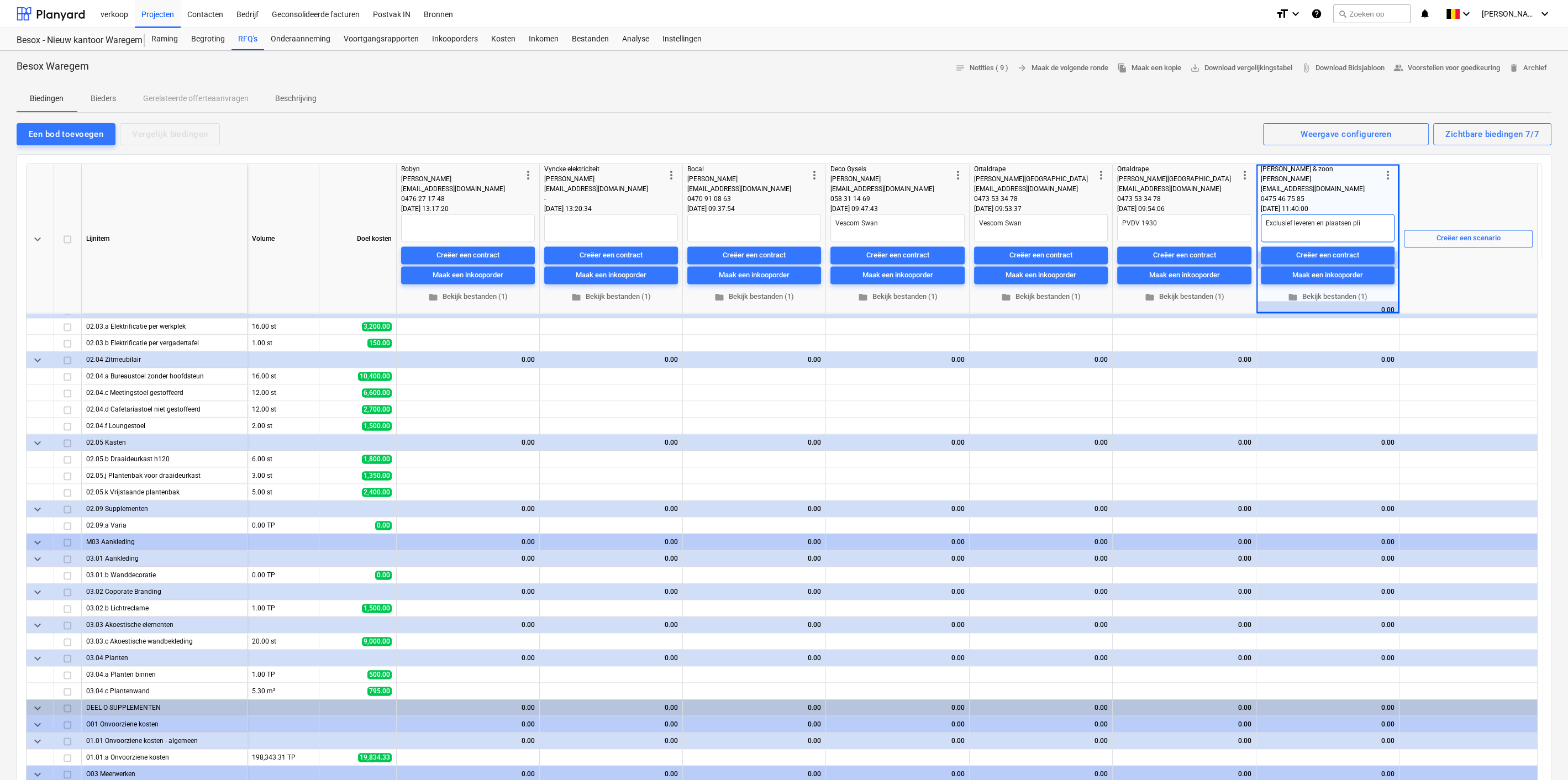
type textarea "Exclusief leveren en plaatsen plin"
type textarea "x"
type textarea "Exclusief leveren en plaatsen plint"
type textarea "x"
type textarea "Exclusief leveren en plaatsen plinte"
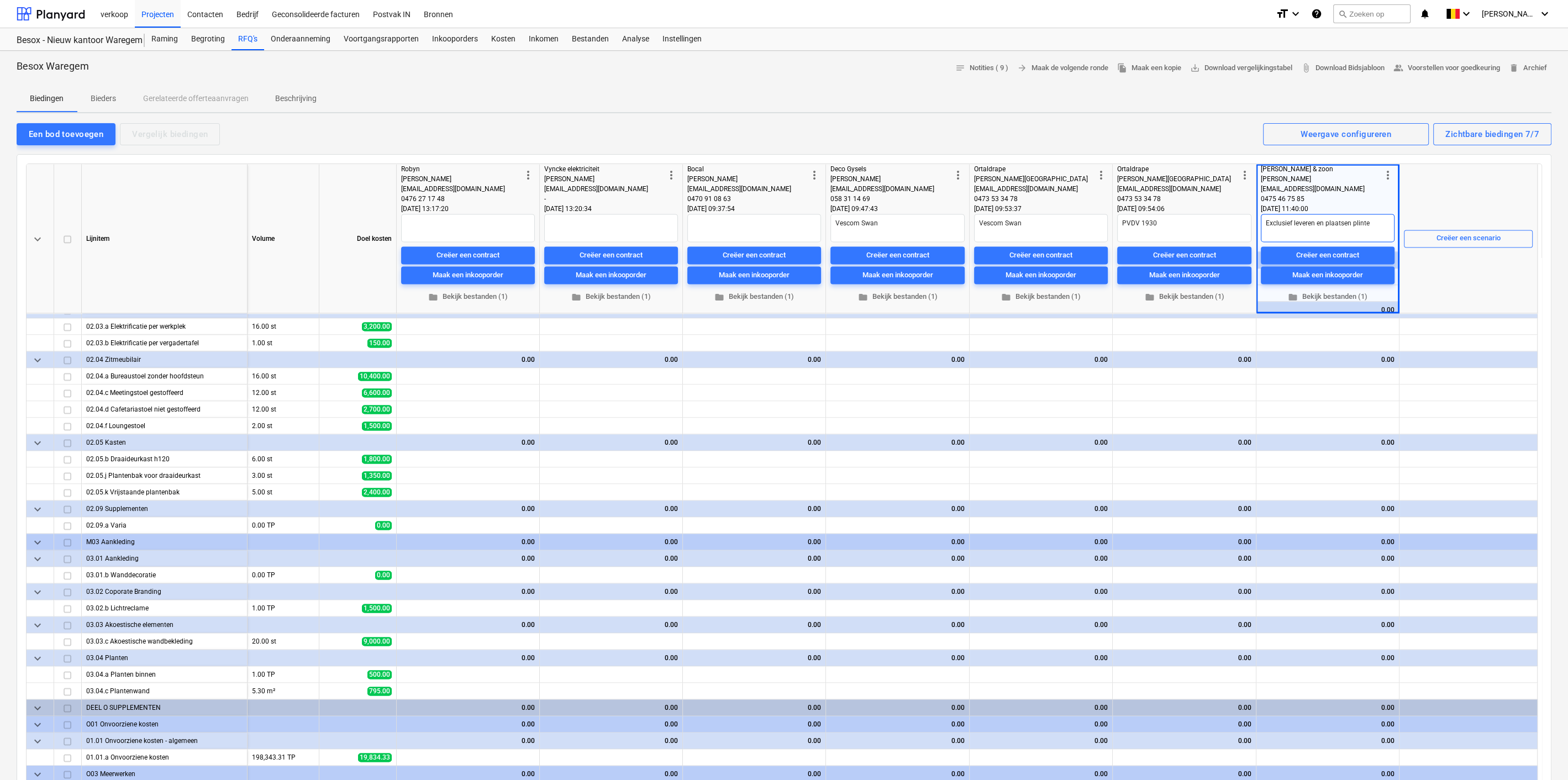
type textarea "x"
type textarea "Exclusief leveren en plaatsen plinten"
click at [1463, 184] on div "Creëer een scenario" at bounding box center [1468, 238] width 129 height 149
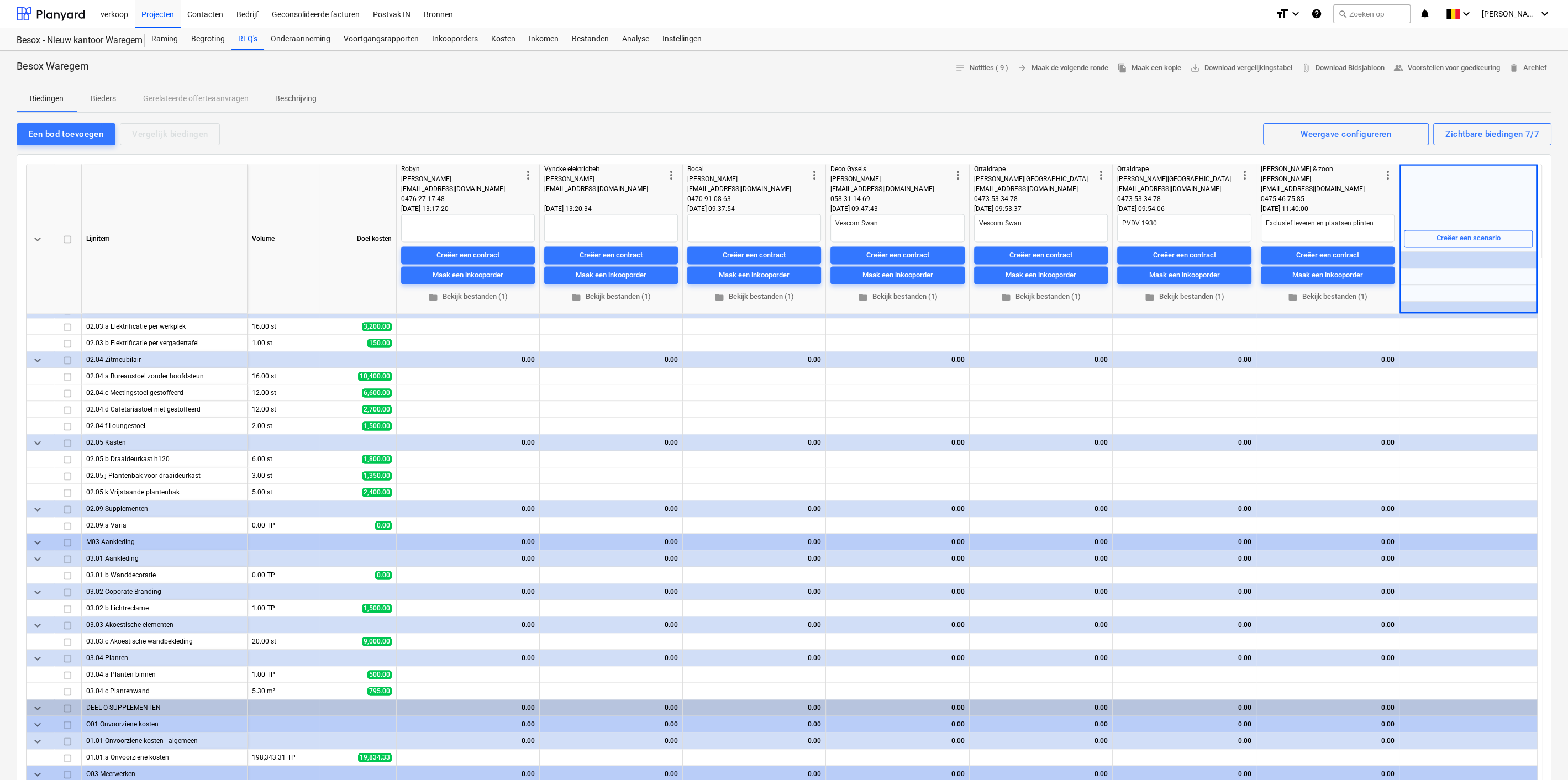
type textarea "x"
